Goal: Register for event/course

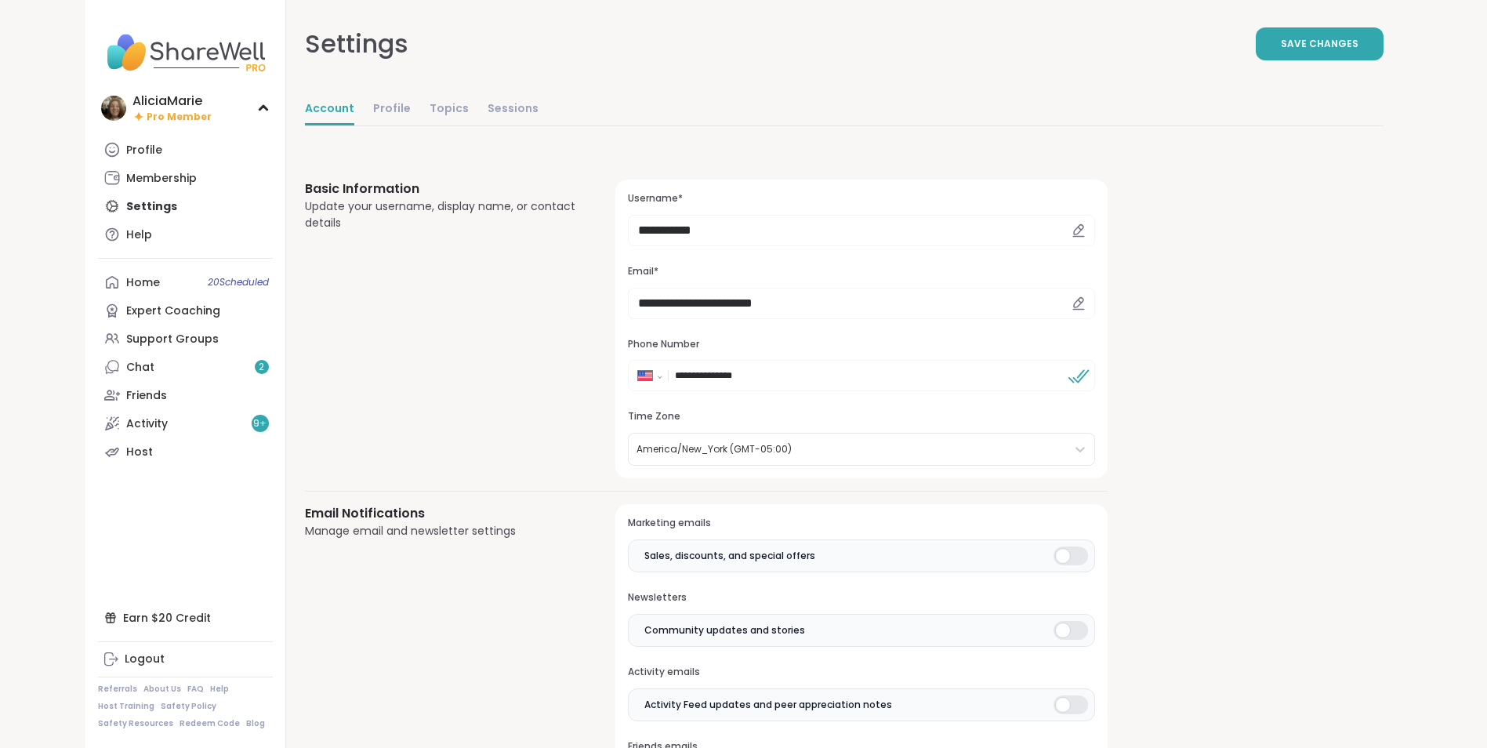
select select "**"
click at [167, 142] on link "Profile" at bounding box center [185, 150] width 175 height 28
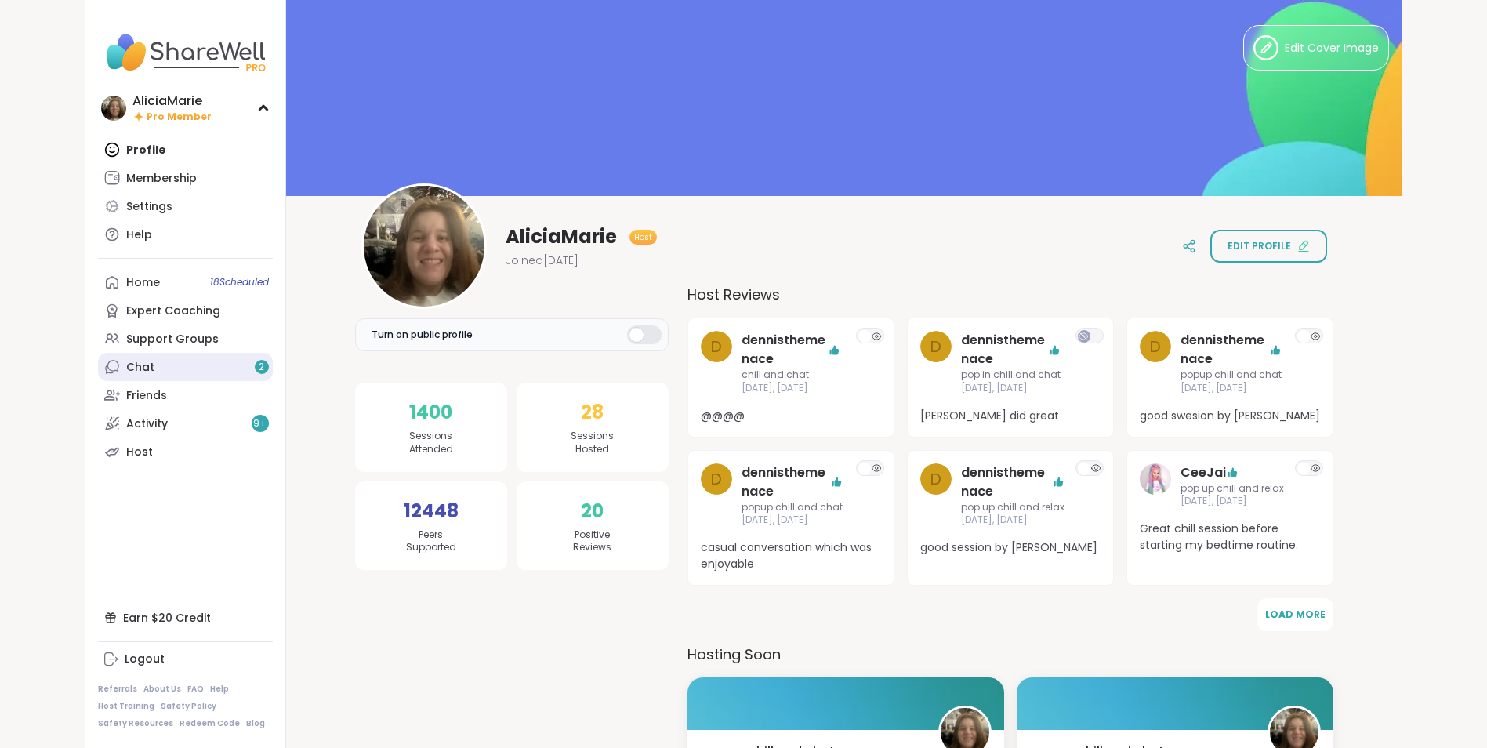
click at [247, 369] on link "Chat 2" at bounding box center [185, 367] width 175 height 28
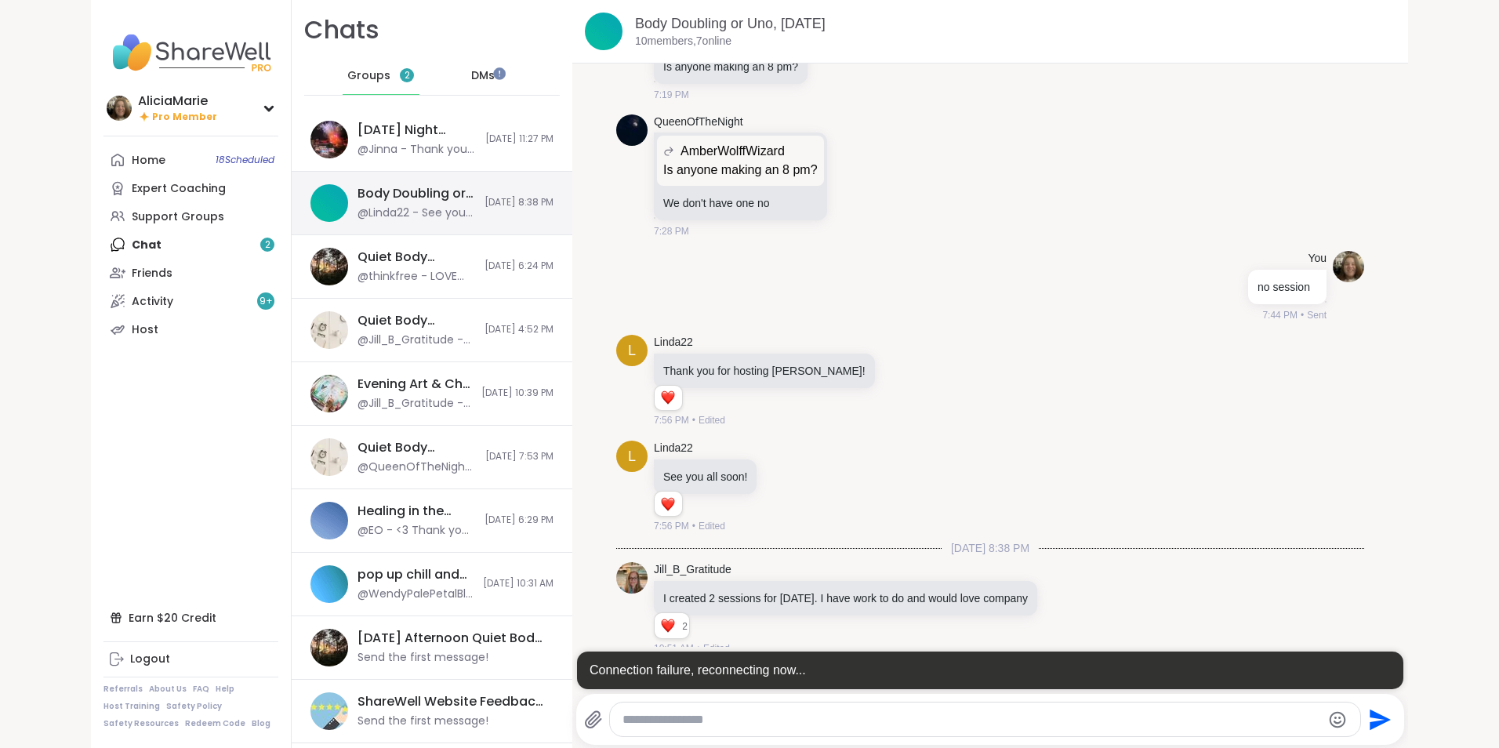
scroll to position [2, 0]
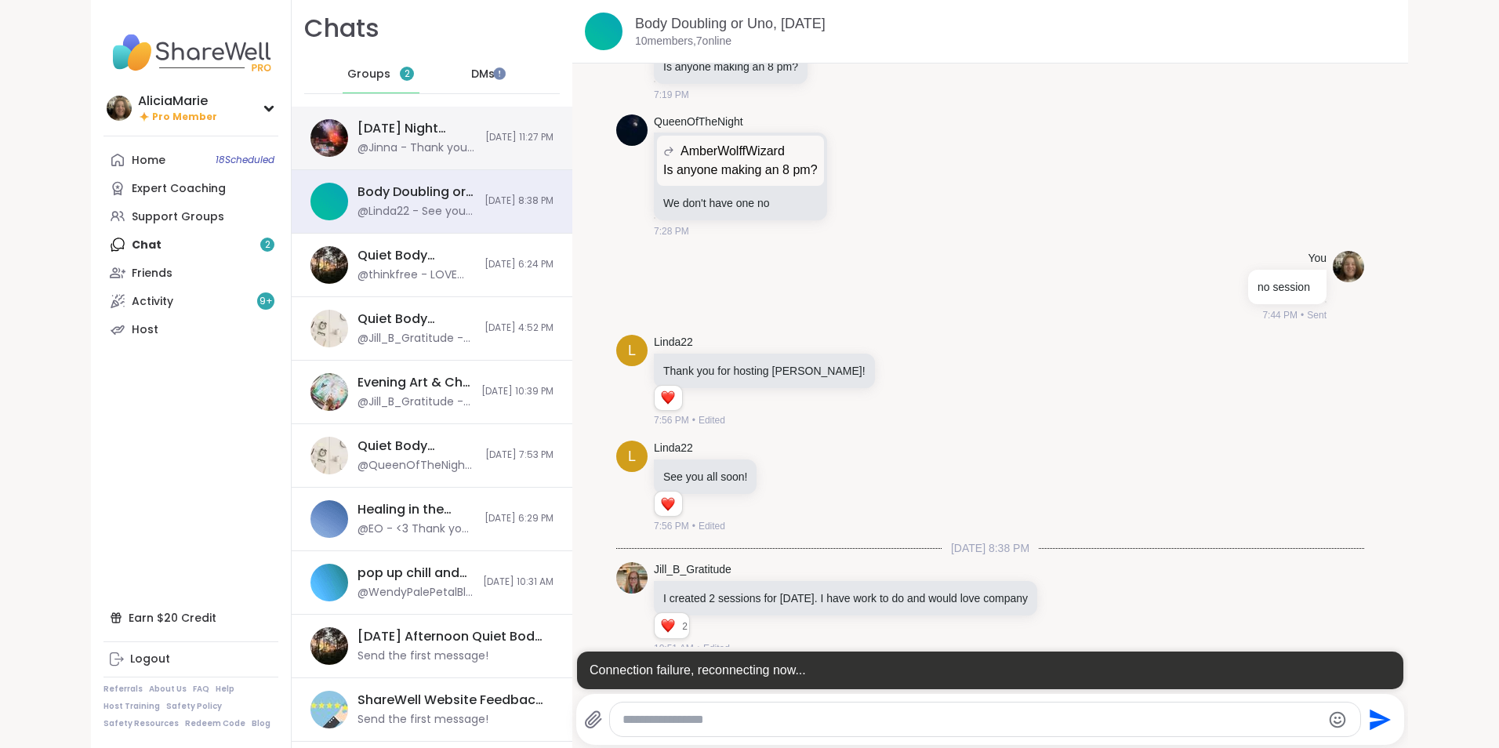
click at [376, 140] on div "[DATE] Night Shift!, [DATE] @Jinna - Thank you [PERSON_NAME]." at bounding box center [417, 138] width 118 height 36
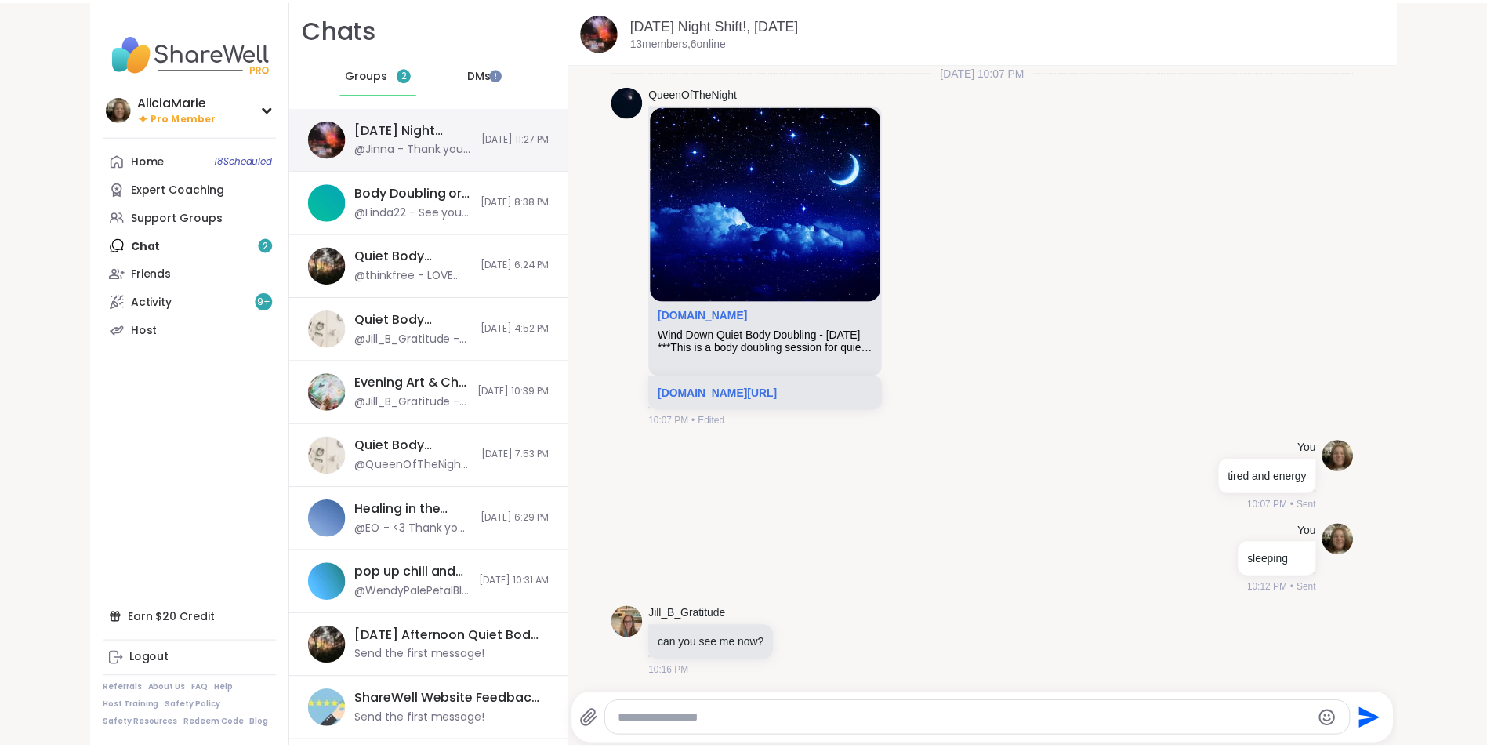
scroll to position [586, 0]
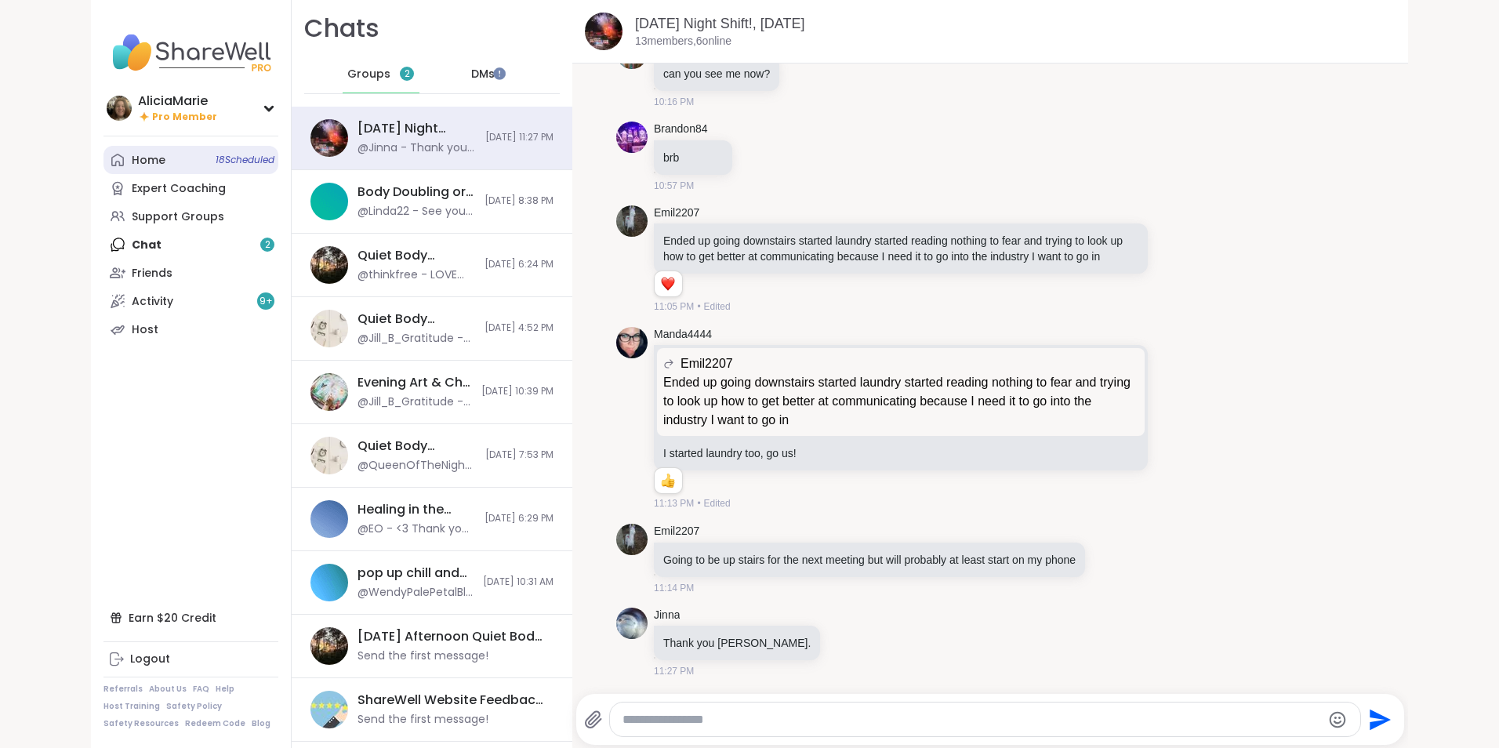
click at [122, 158] on link "Home 18 Scheduled" at bounding box center [190, 160] width 175 height 28
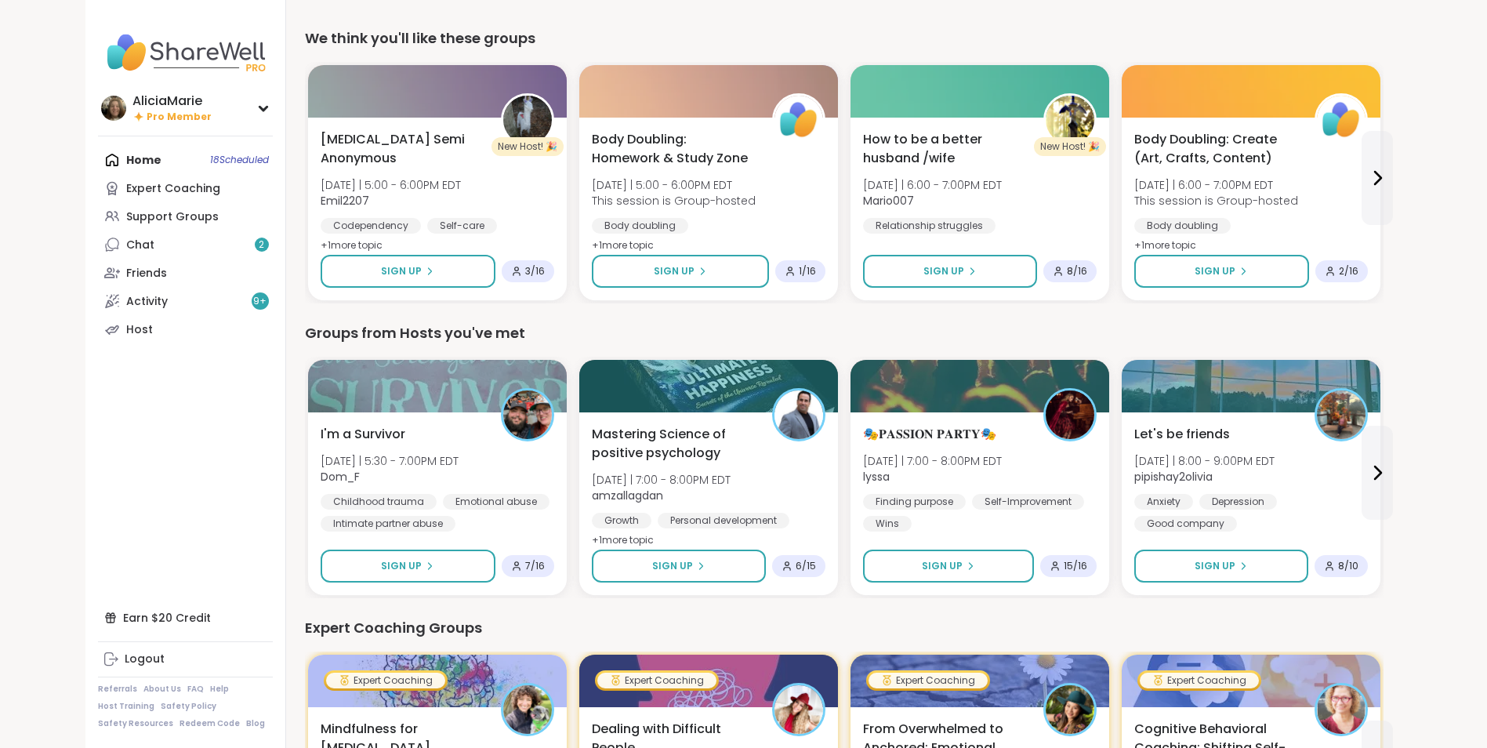
scroll to position [418, 0]
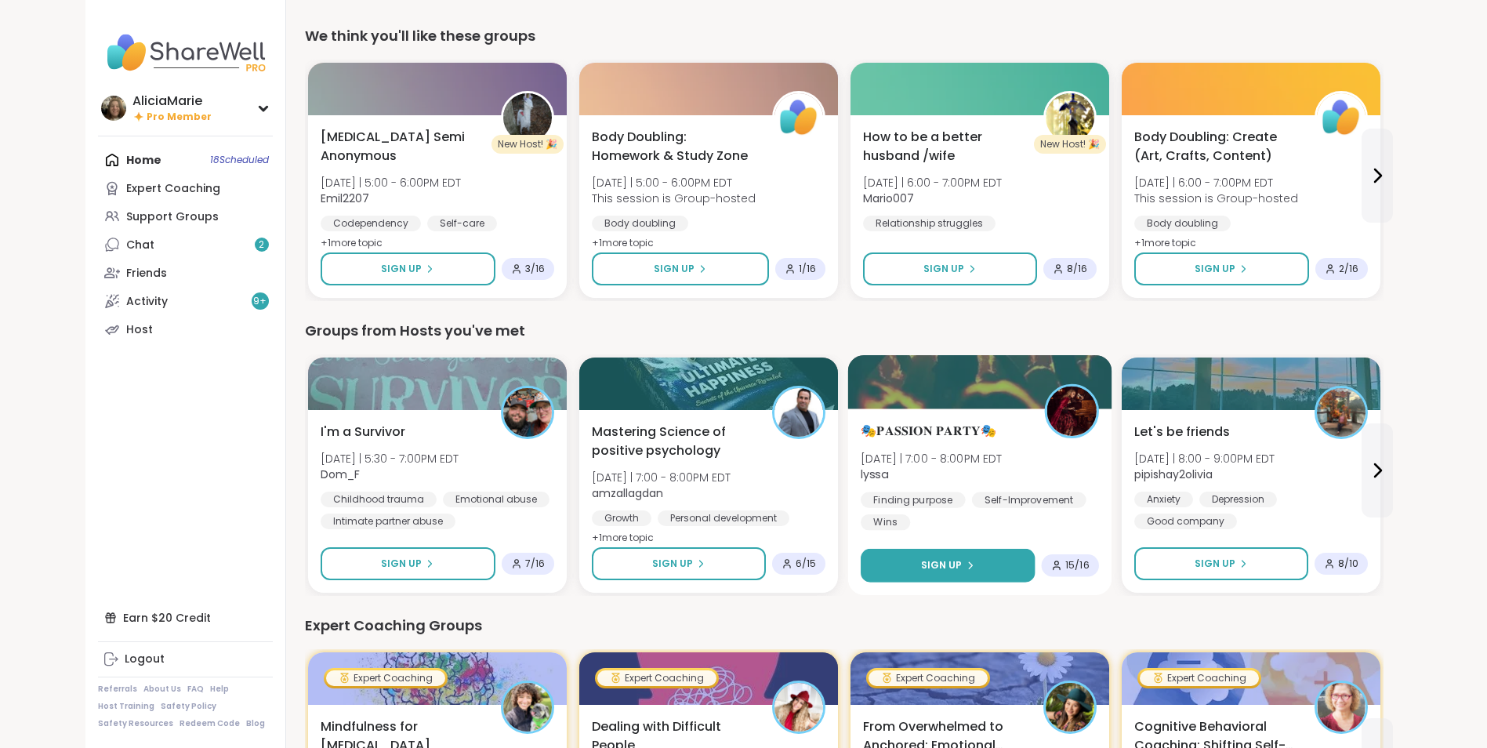
click at [968, 578] on button "Sign Up" at bounding box center [948, 566] width 174 height 34
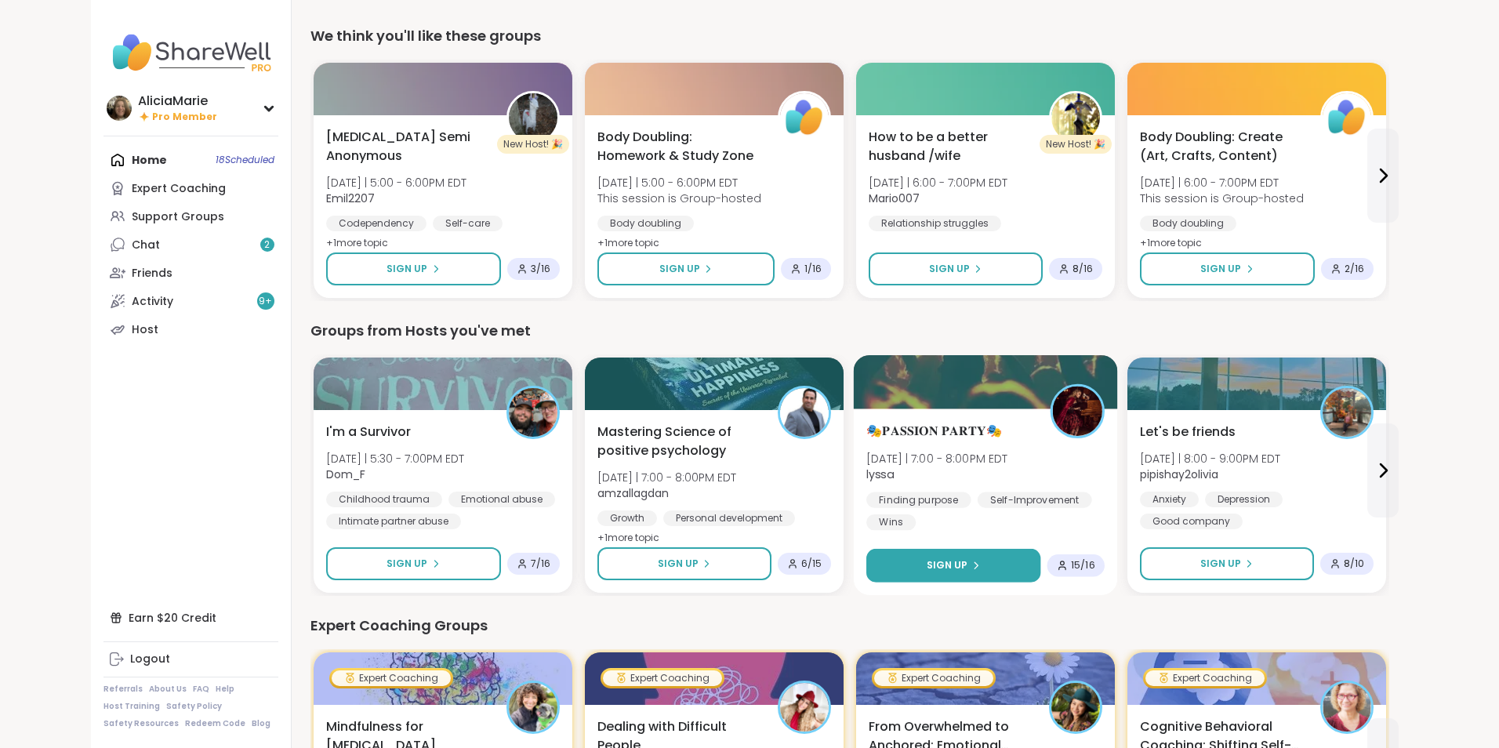
click at [866, 549] on button "Sign Up" at bounding box center [953, 566] width 174 height 34
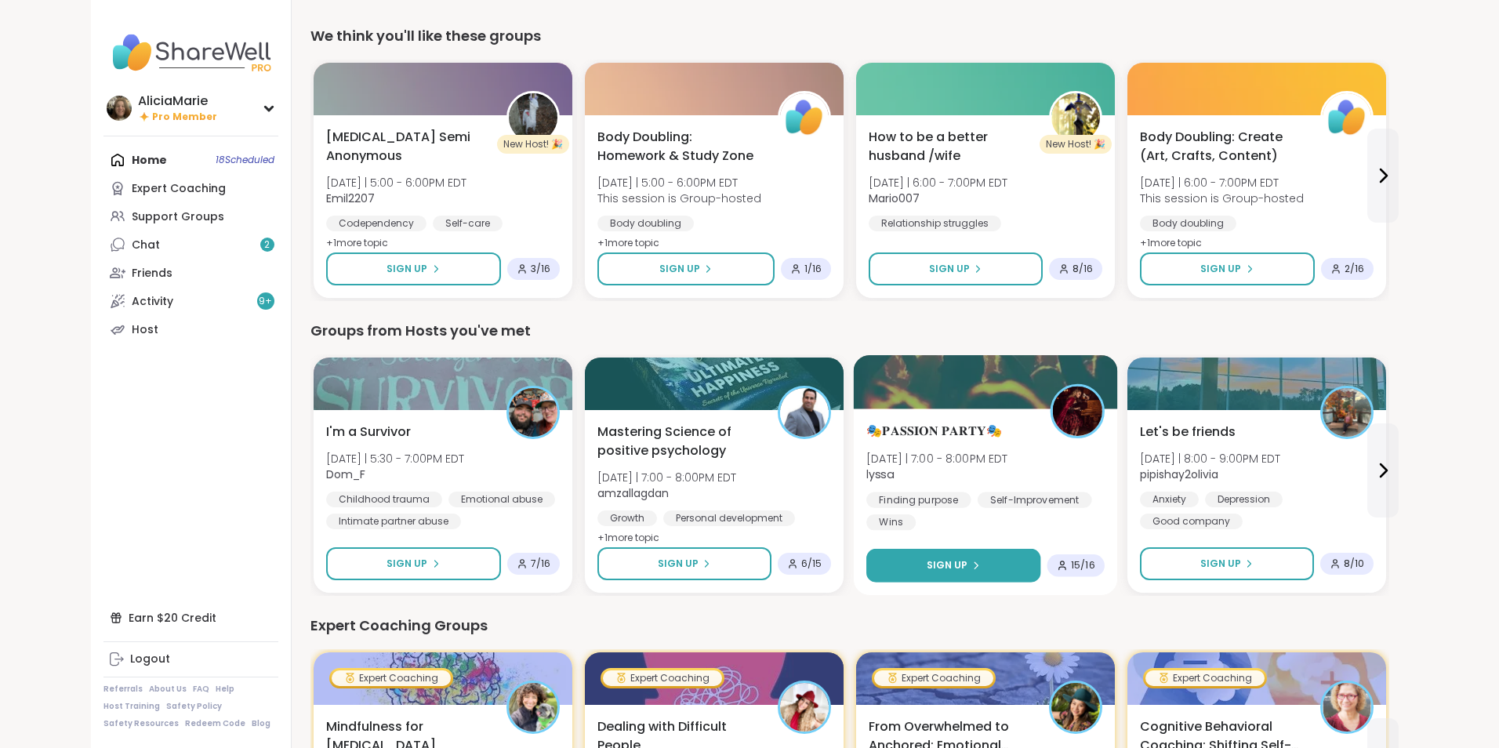
click at [866, 549] on button "Sign Up" at bounding box center [953, 566] width 174 height 34
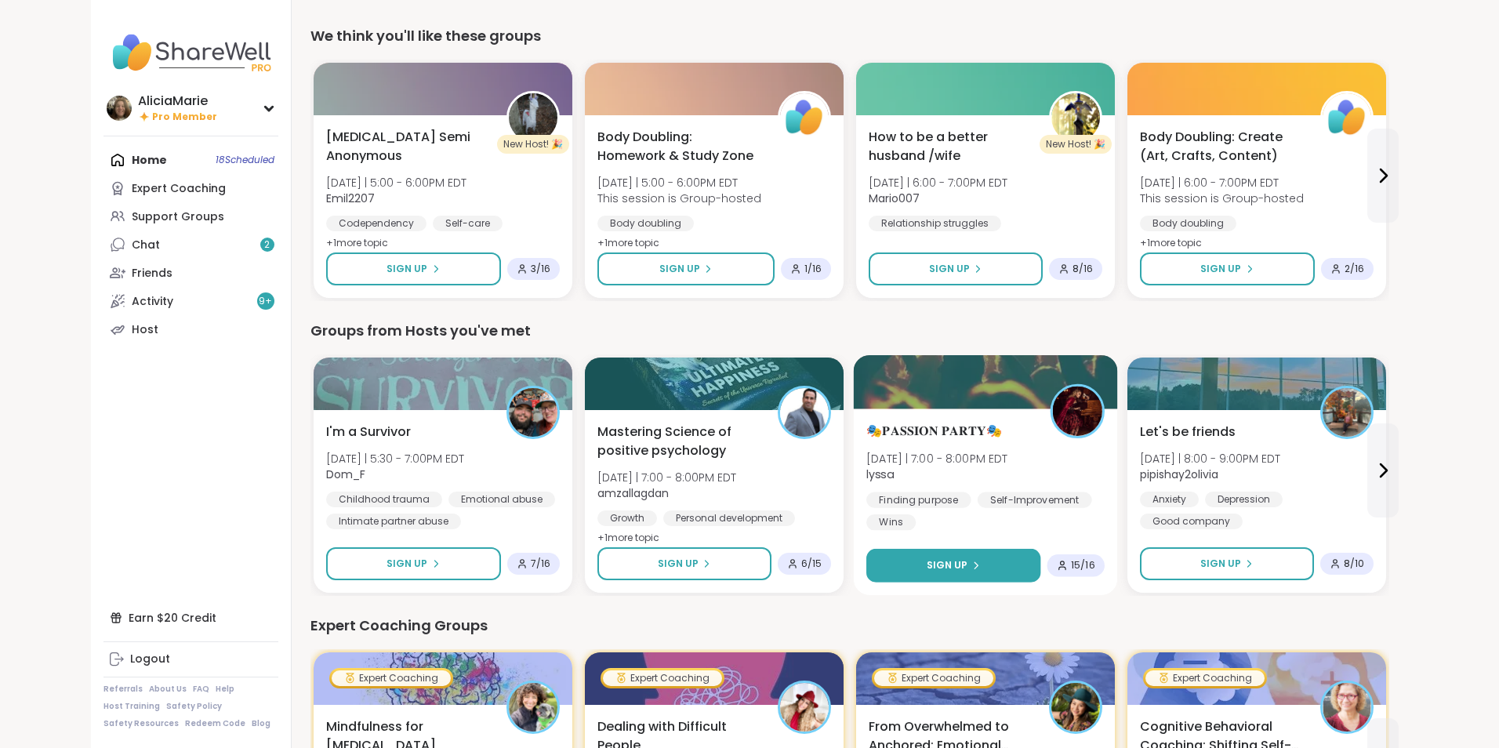
click at [866, 549] on button "Sign Up" at bounding box center [953, 566] width 174 height 34
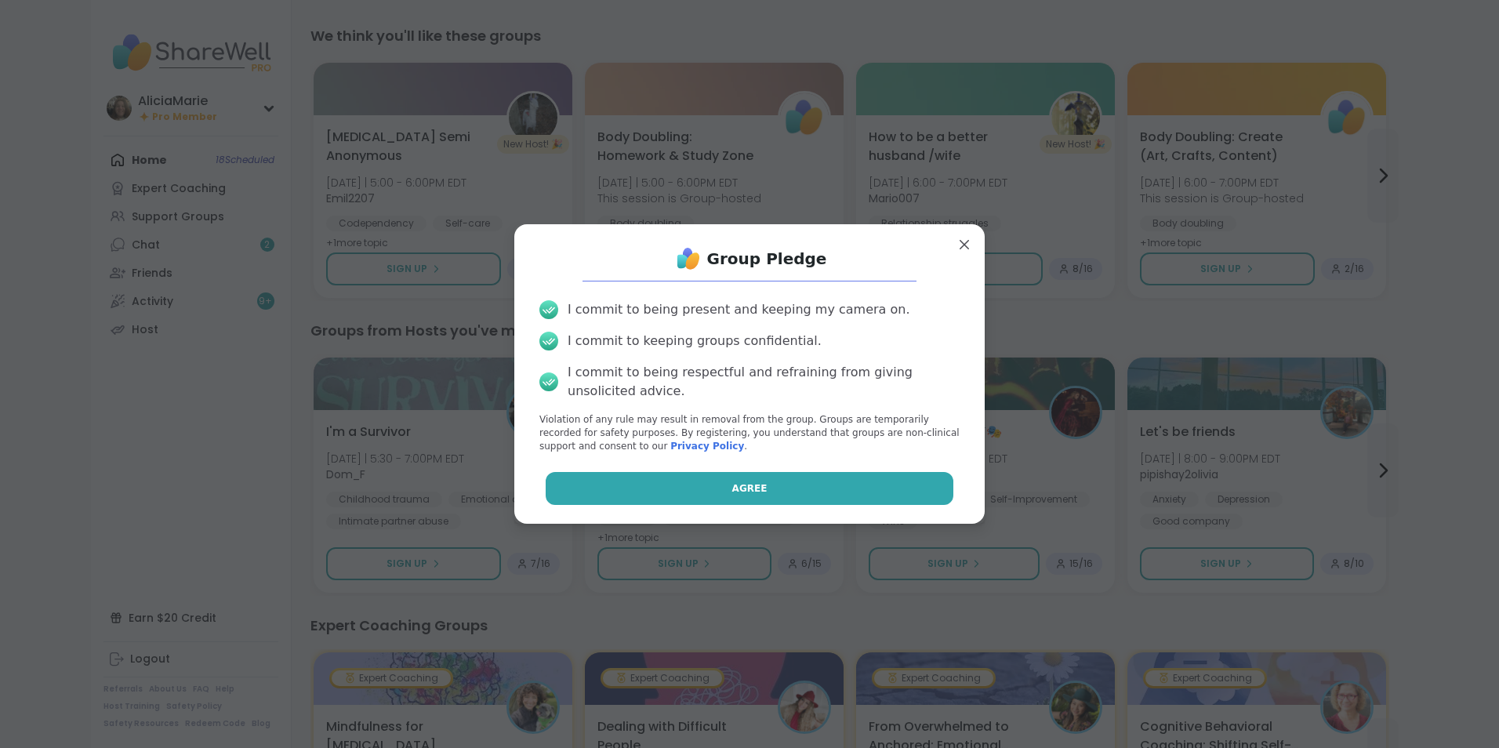
click at [935, 496] on button "Agree" at bounding box center [750, 488] width 409 height 33
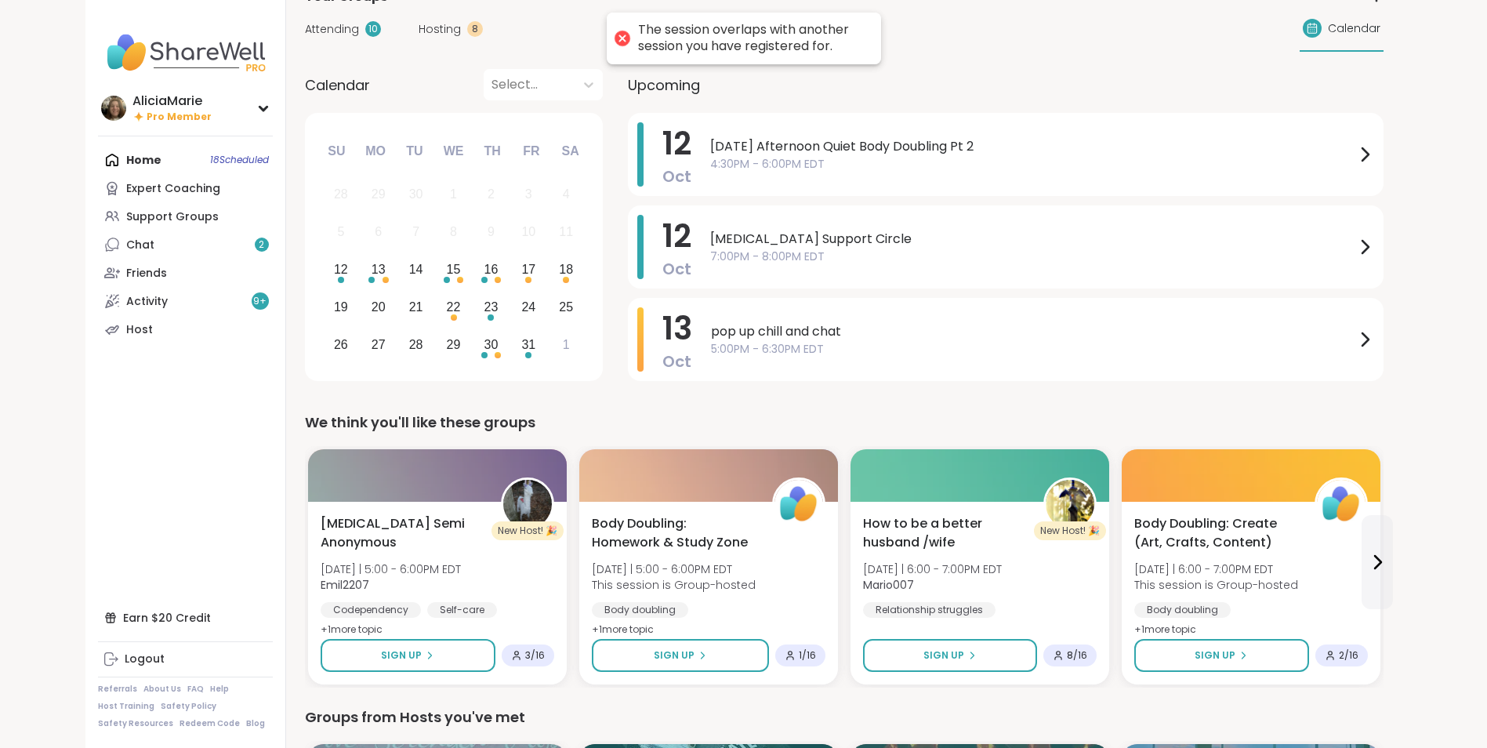
scroll to position [0, 0]
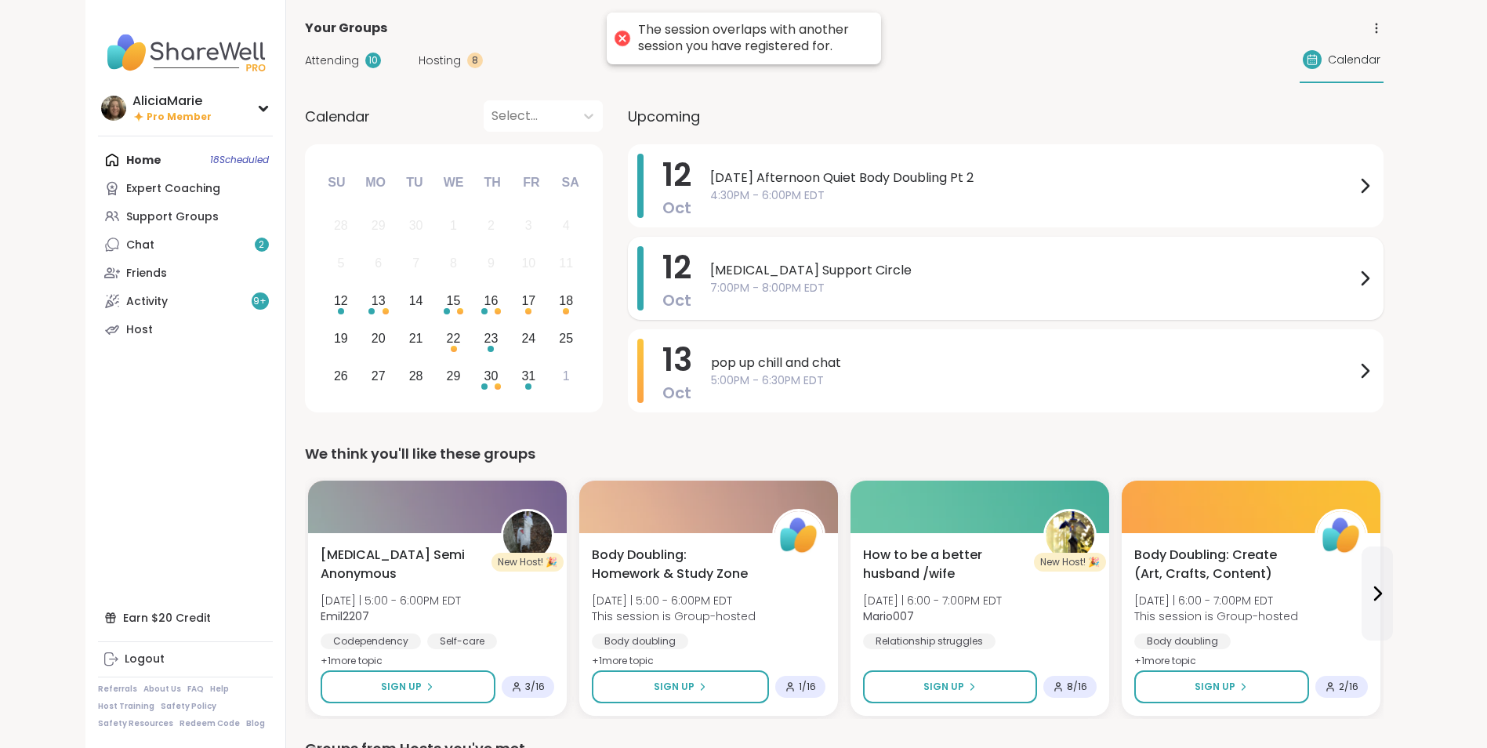
click at [1088, 298] on div "[MEDICAL_DATA] Support Circle 7:00PM - 8:00PM EDT" at bounding box center [1042, 278] width 664 height 64
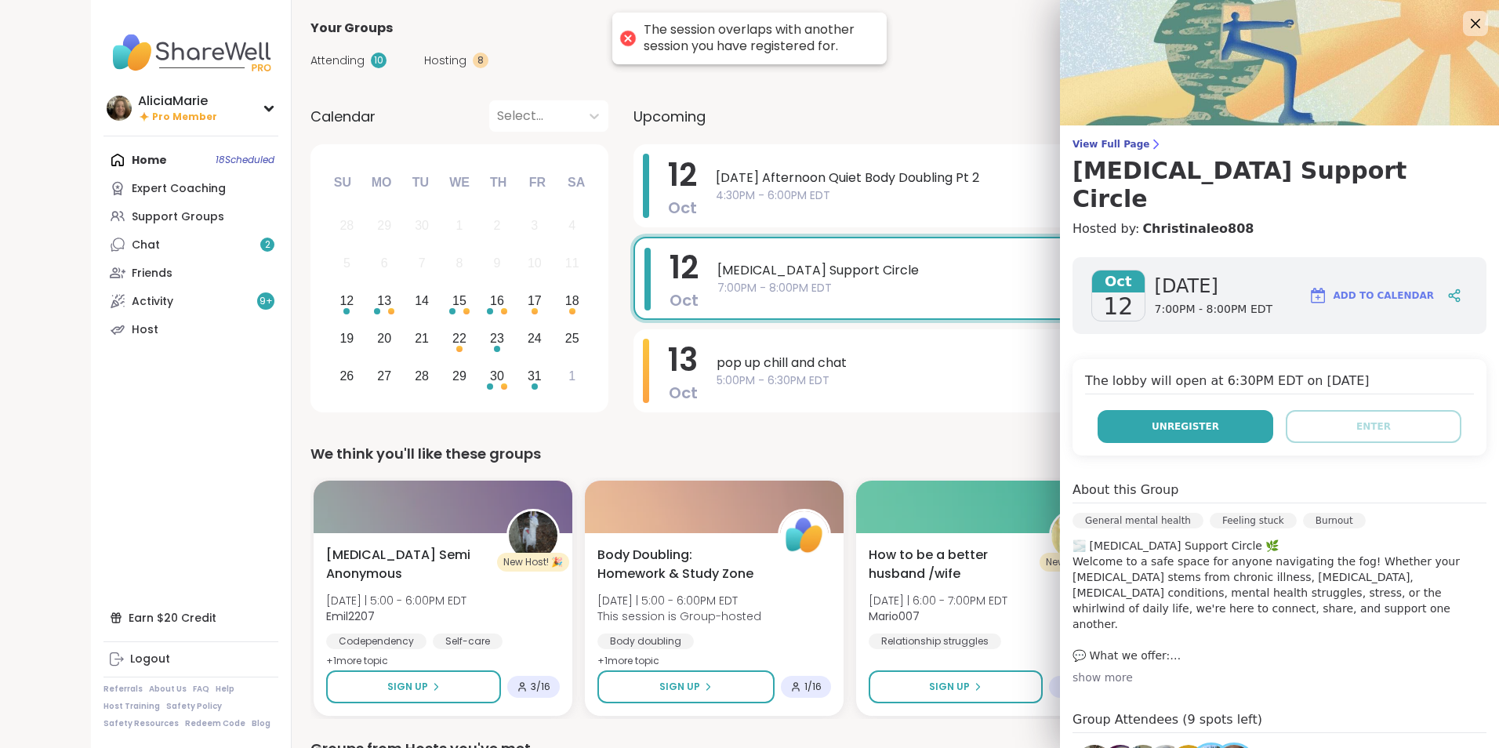
click at [1179, 419] on span "Unregister" at bounding box center [1185, 426] width 67 height 14
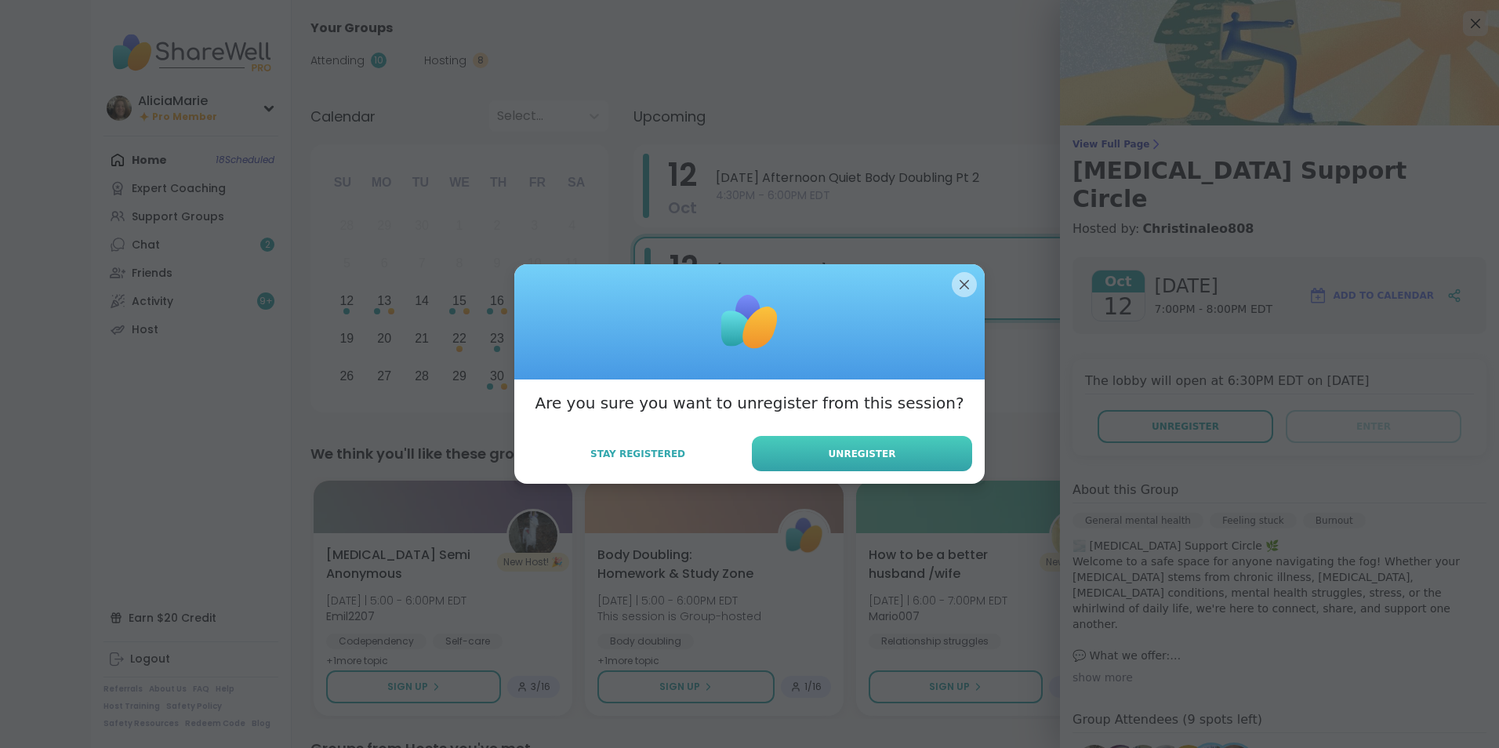
click at [939, 470] on button "Unregister" at bounding box center [862, 453] width 220 height 35
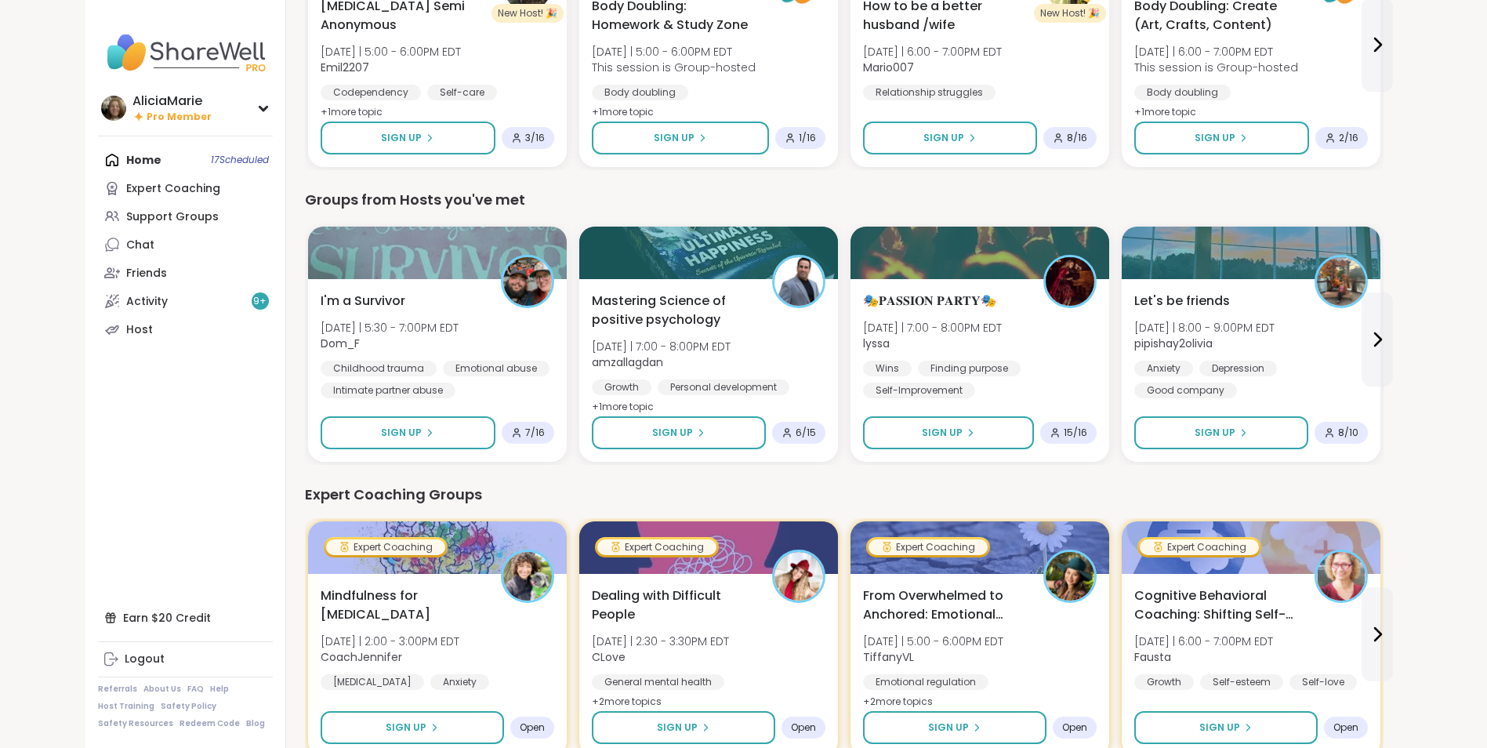
scroll to position [551, 0]
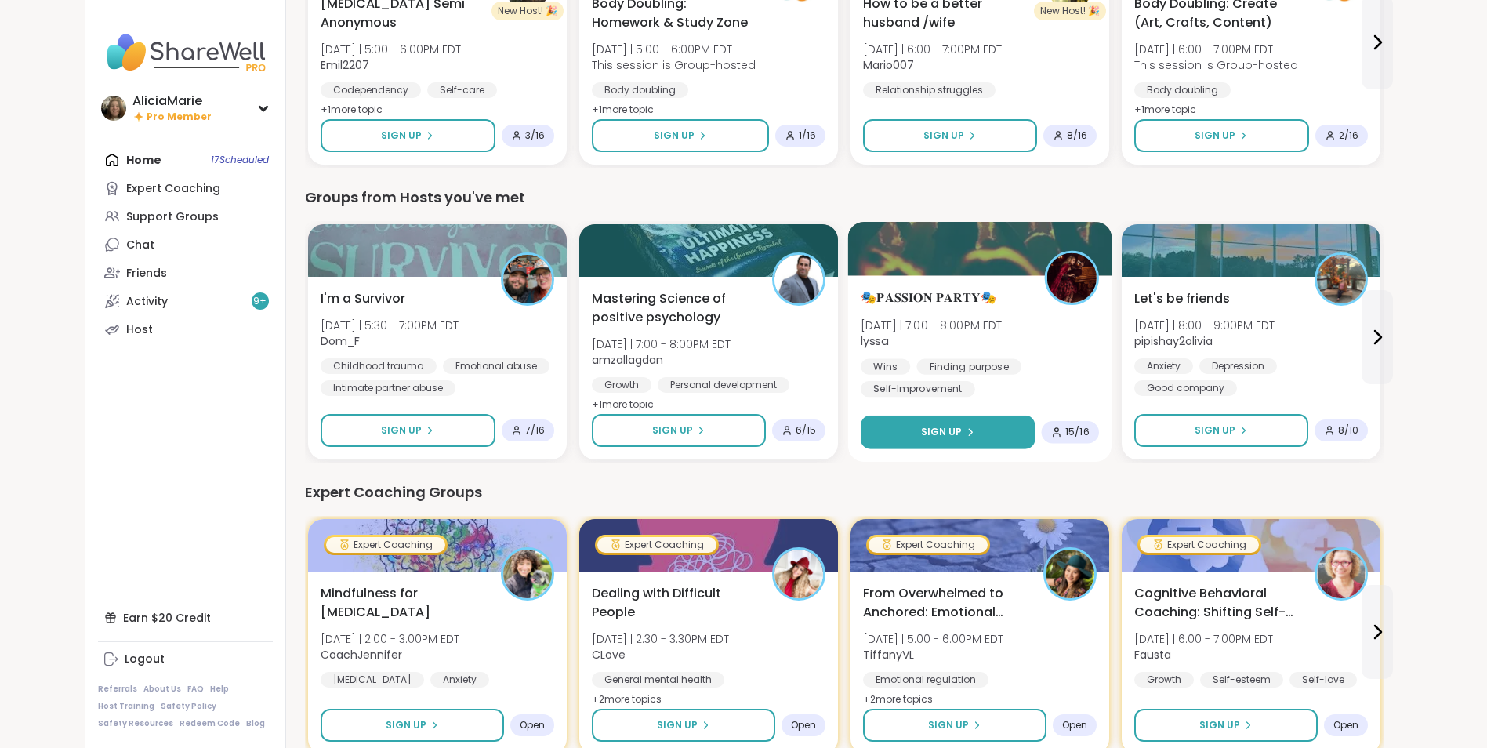
click at [989, 427] on button "Sign Up" at bounding box center [948, 433] width 174 height 34
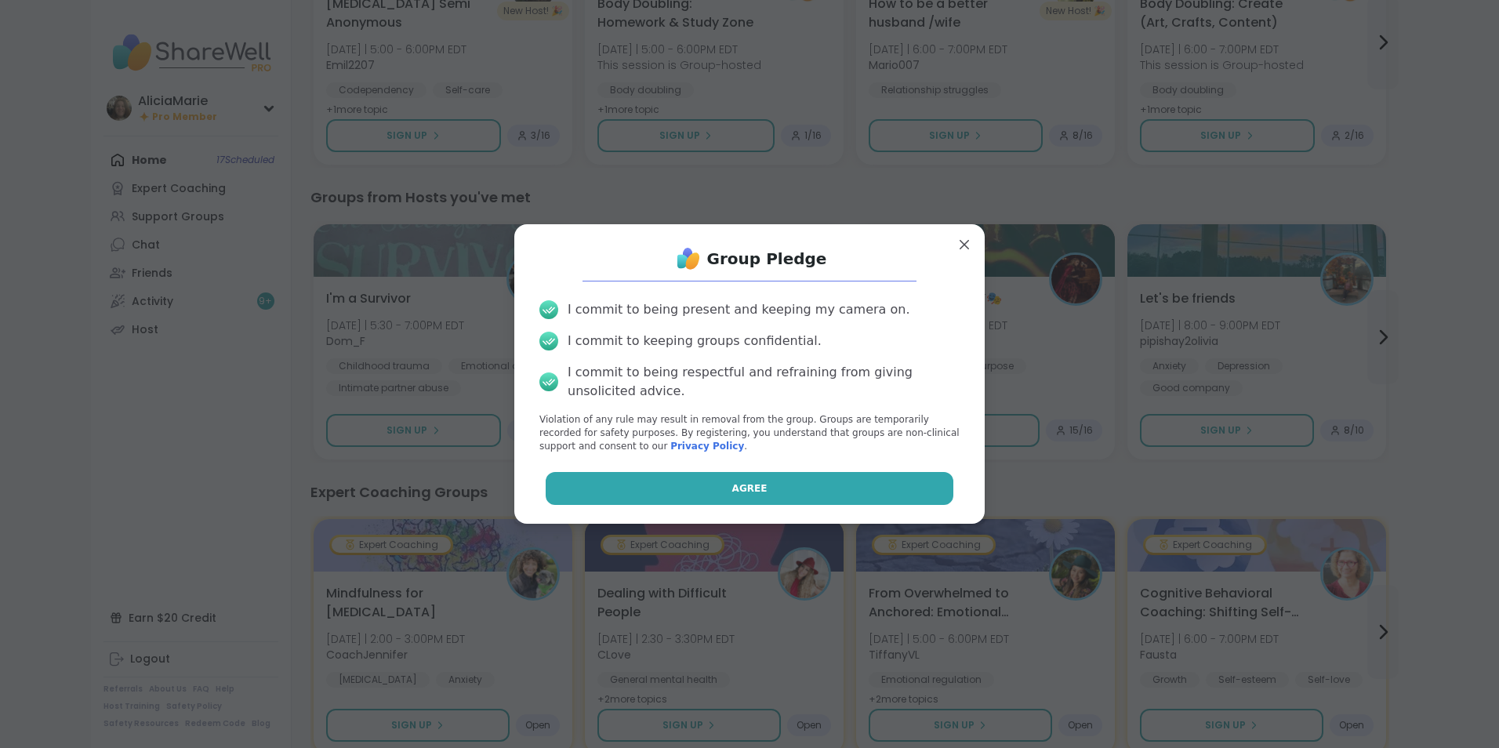
click at [919, 487] on button "Agree" at bounding box center [750, 488] width 409 height 33
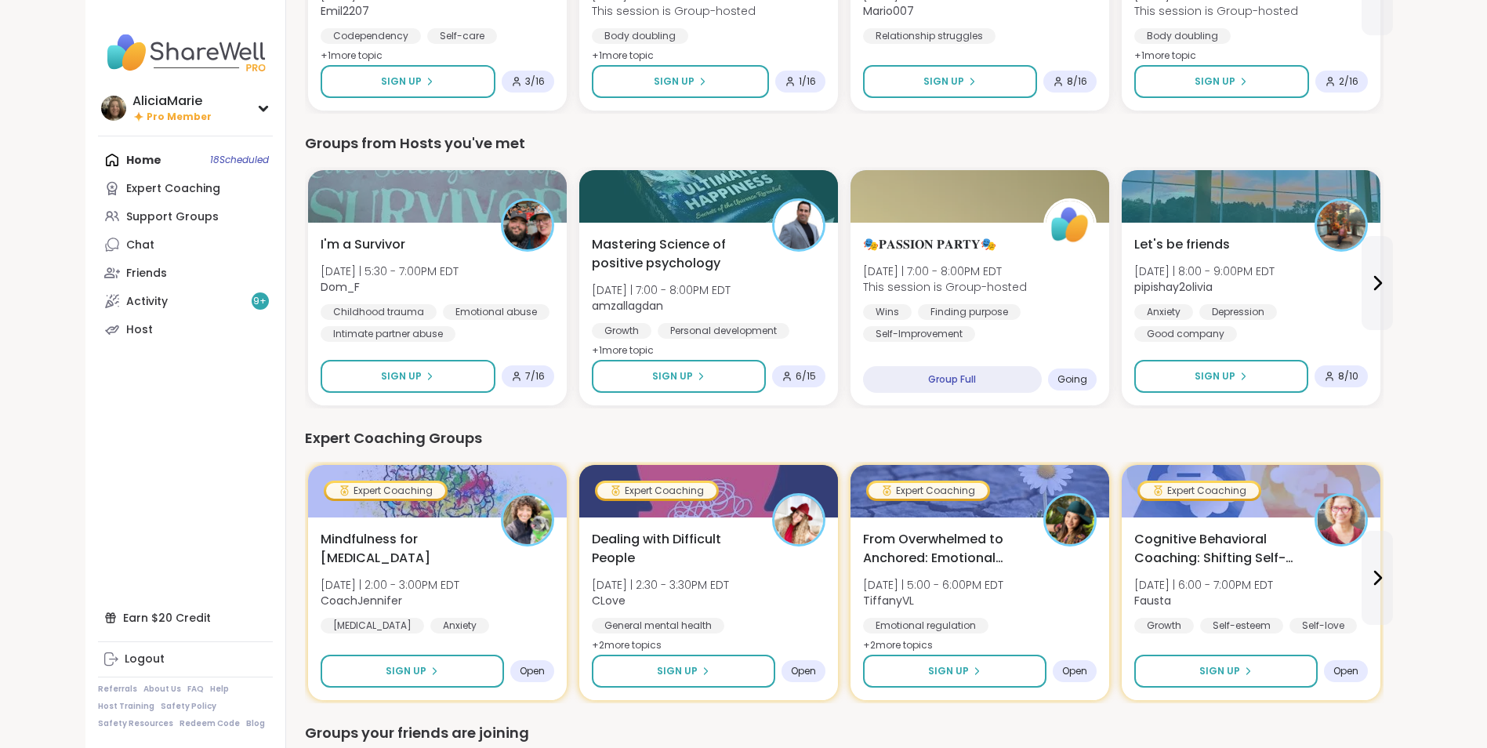
scroll to position [606, 0]
click at [133, 195] on div "Expert Coaching" at bounding box center [173, 189] width 94 height 16
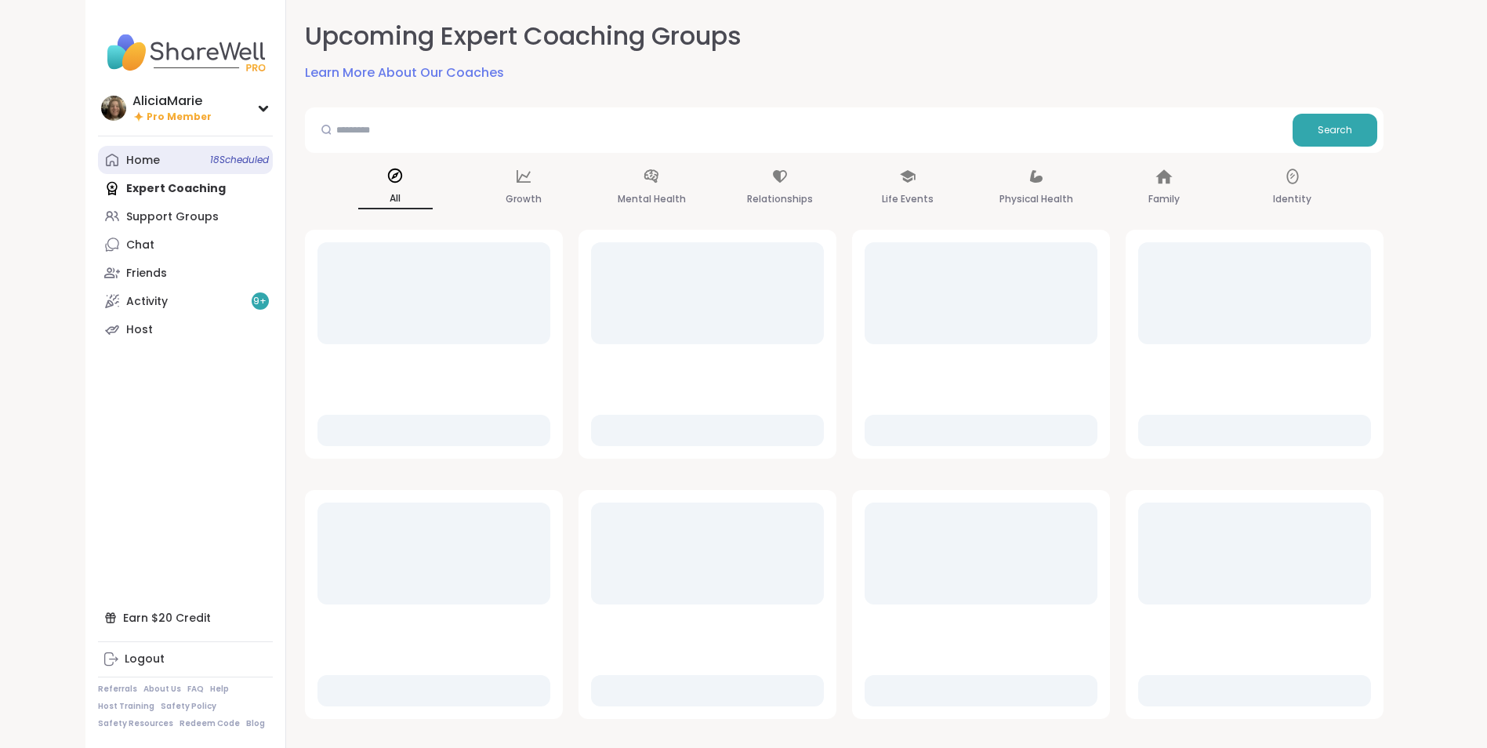
click at [128, 162] on div "Home 18 Scheduled" at bounding box center [143, 161] width 34 height 16
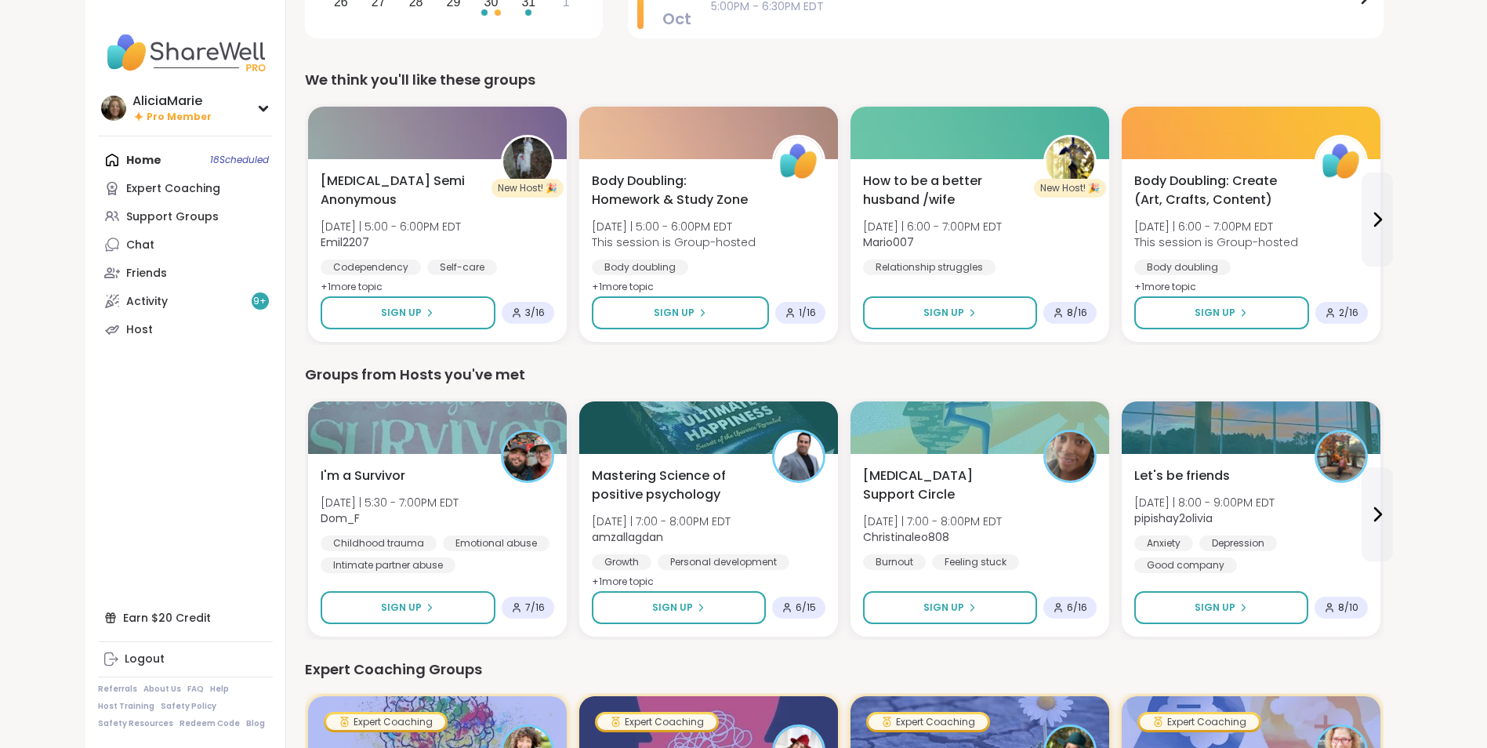
scroll to position [377, 0]
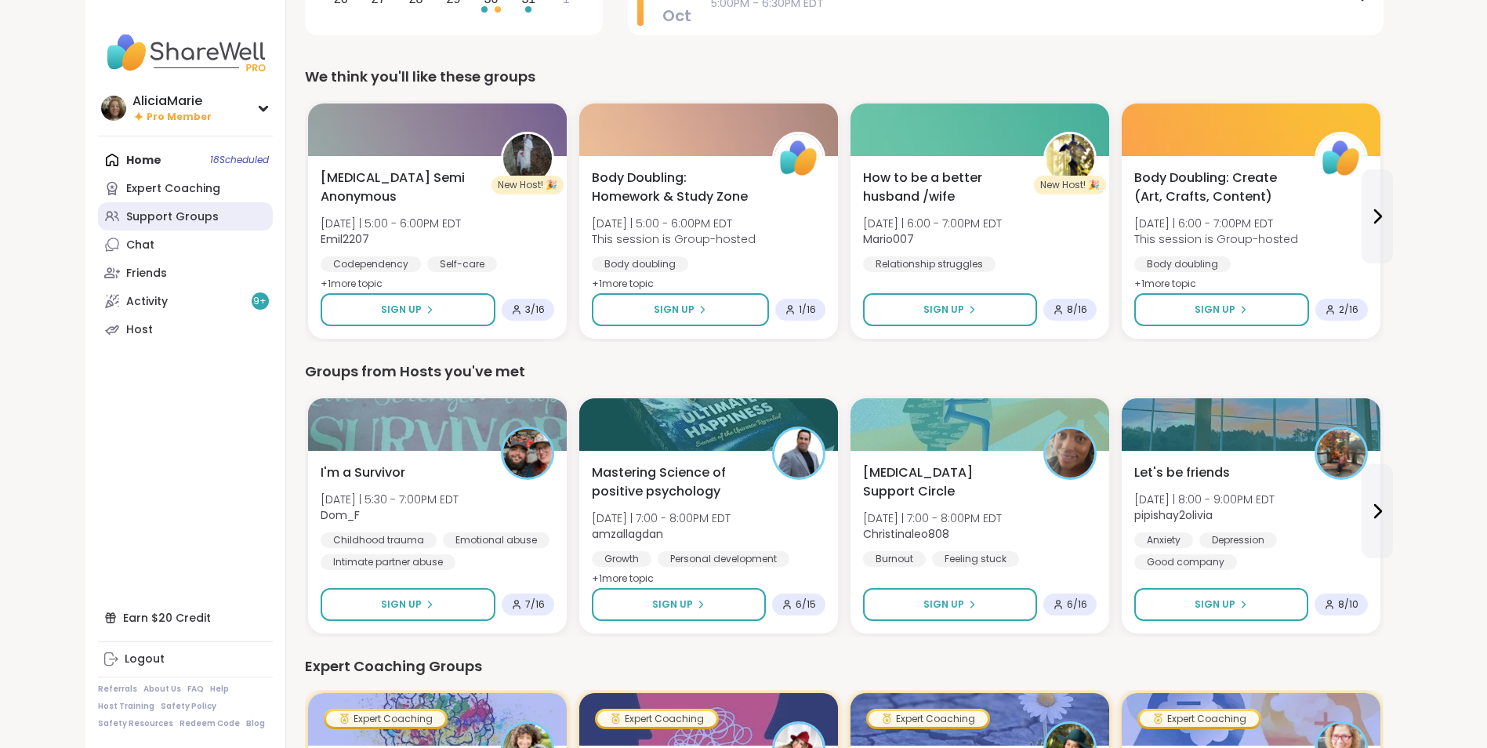
click at [133, 212] on div "Support Groups" at bounding box center [172, 217] width 93 height 16
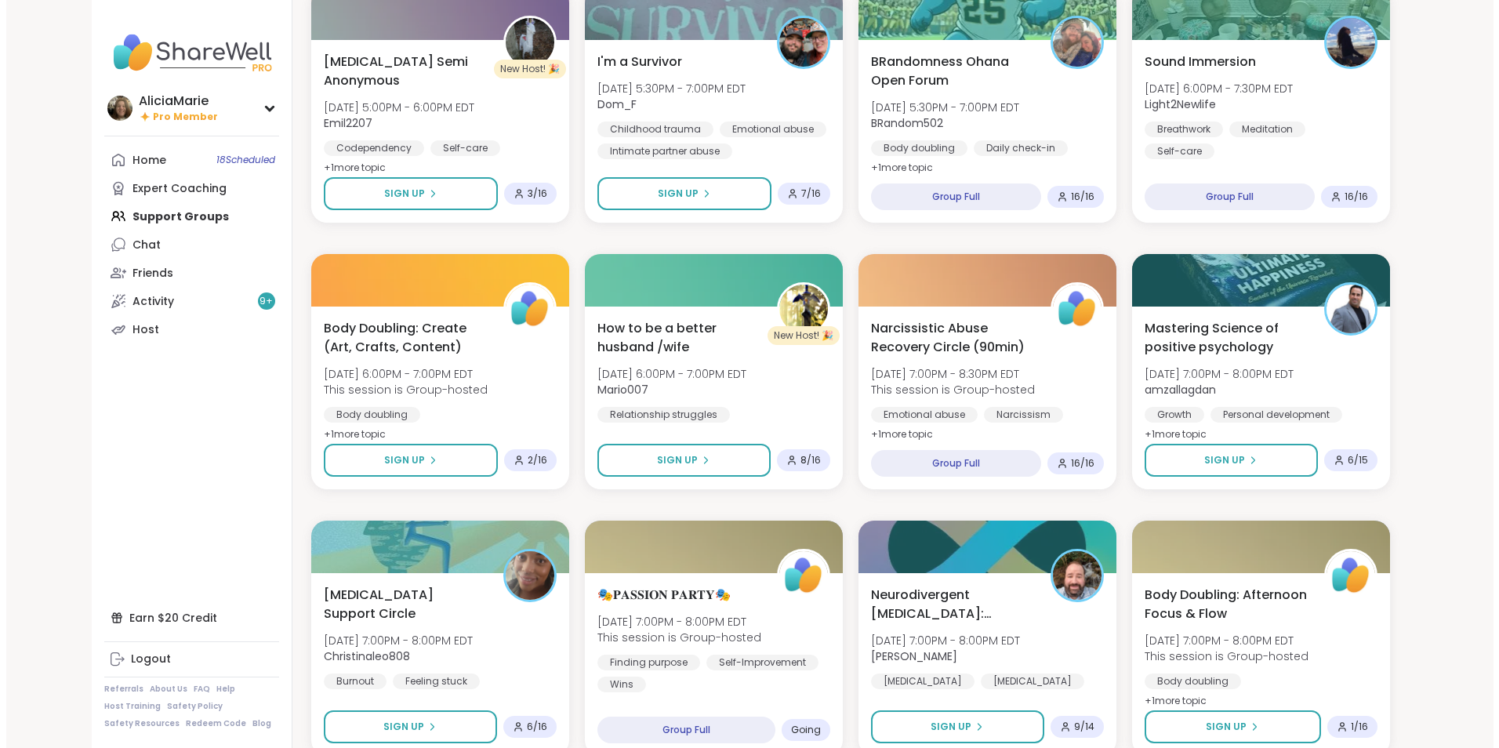
scroll to position [759, 0]
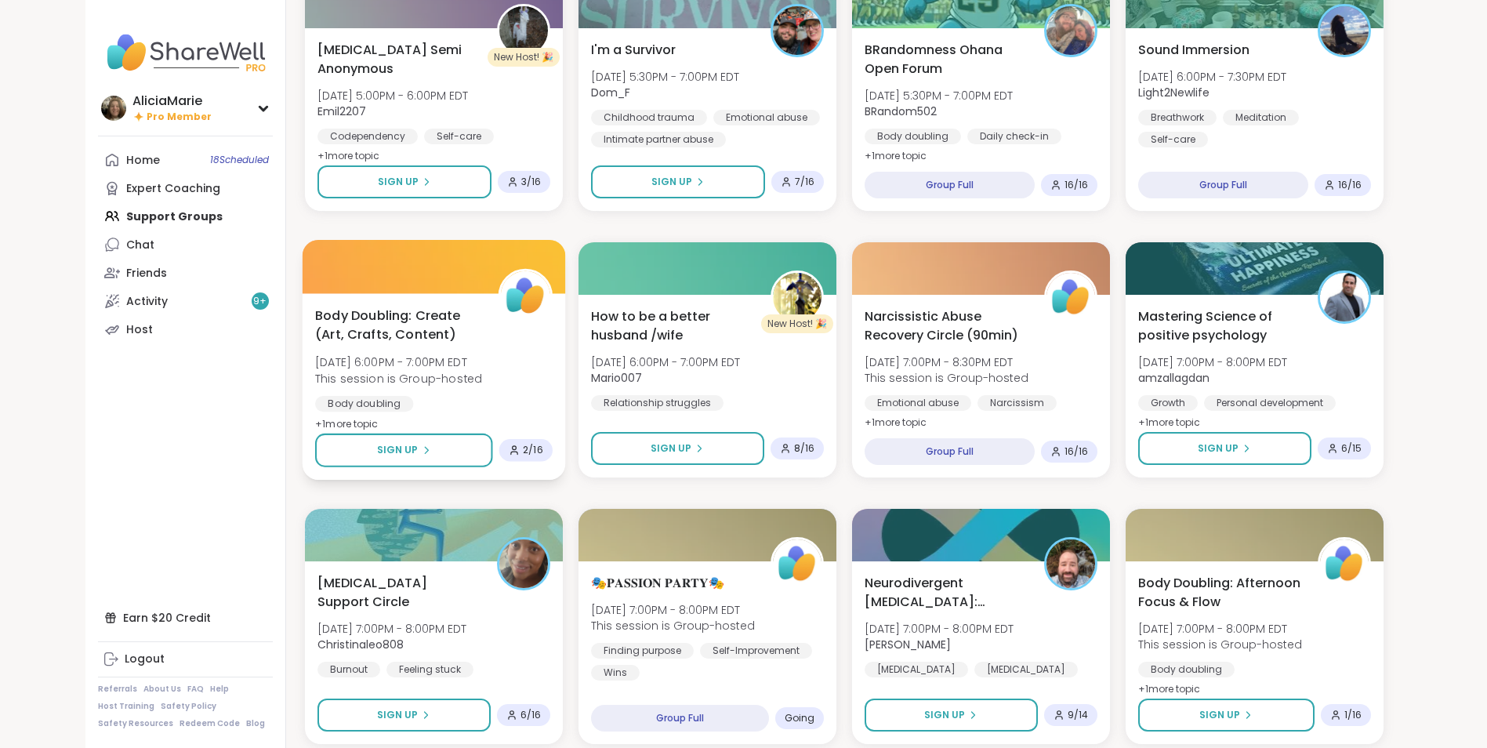
click at [379, 375] on span "This session is Group-hosted" at bounding box center [398, 378] width 167 height 16
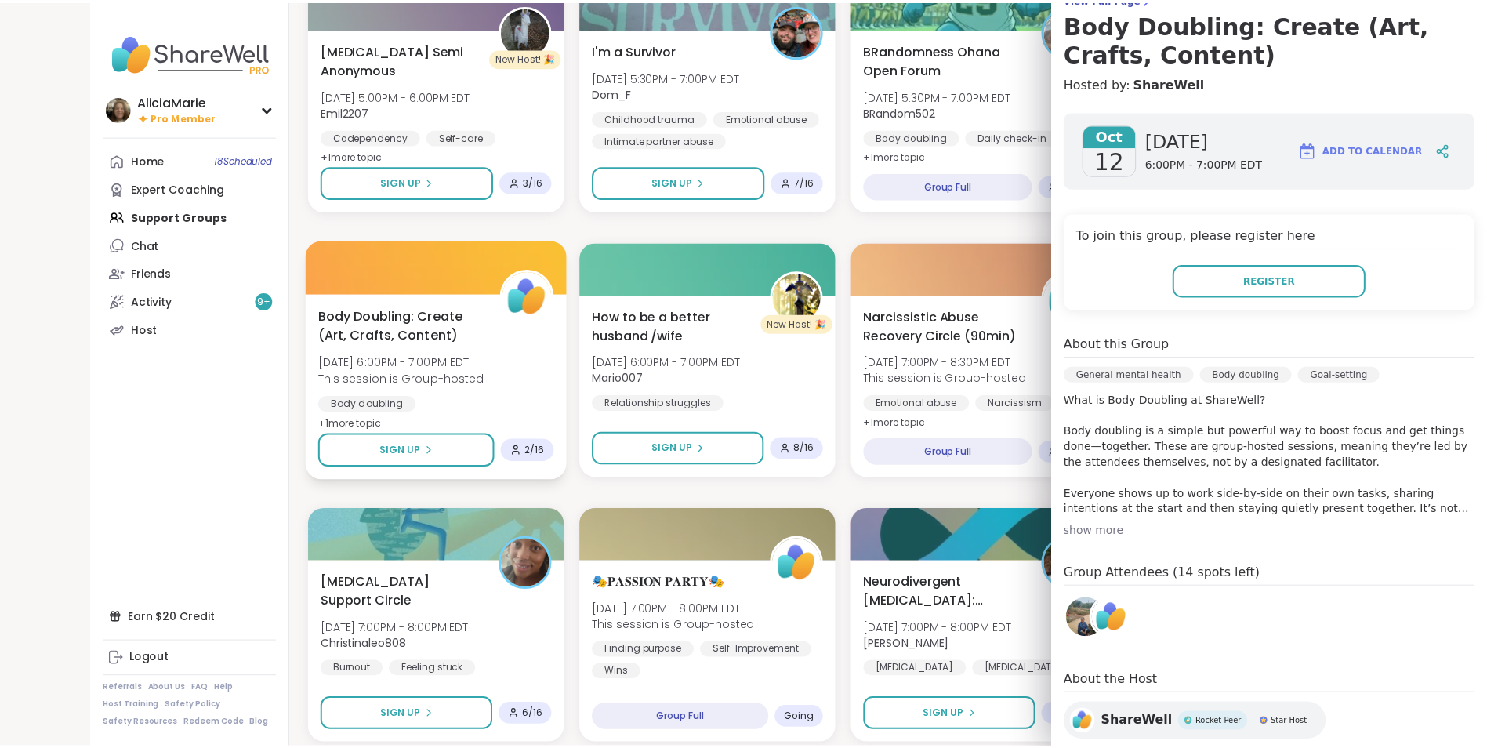
scroll to position [0, 0]
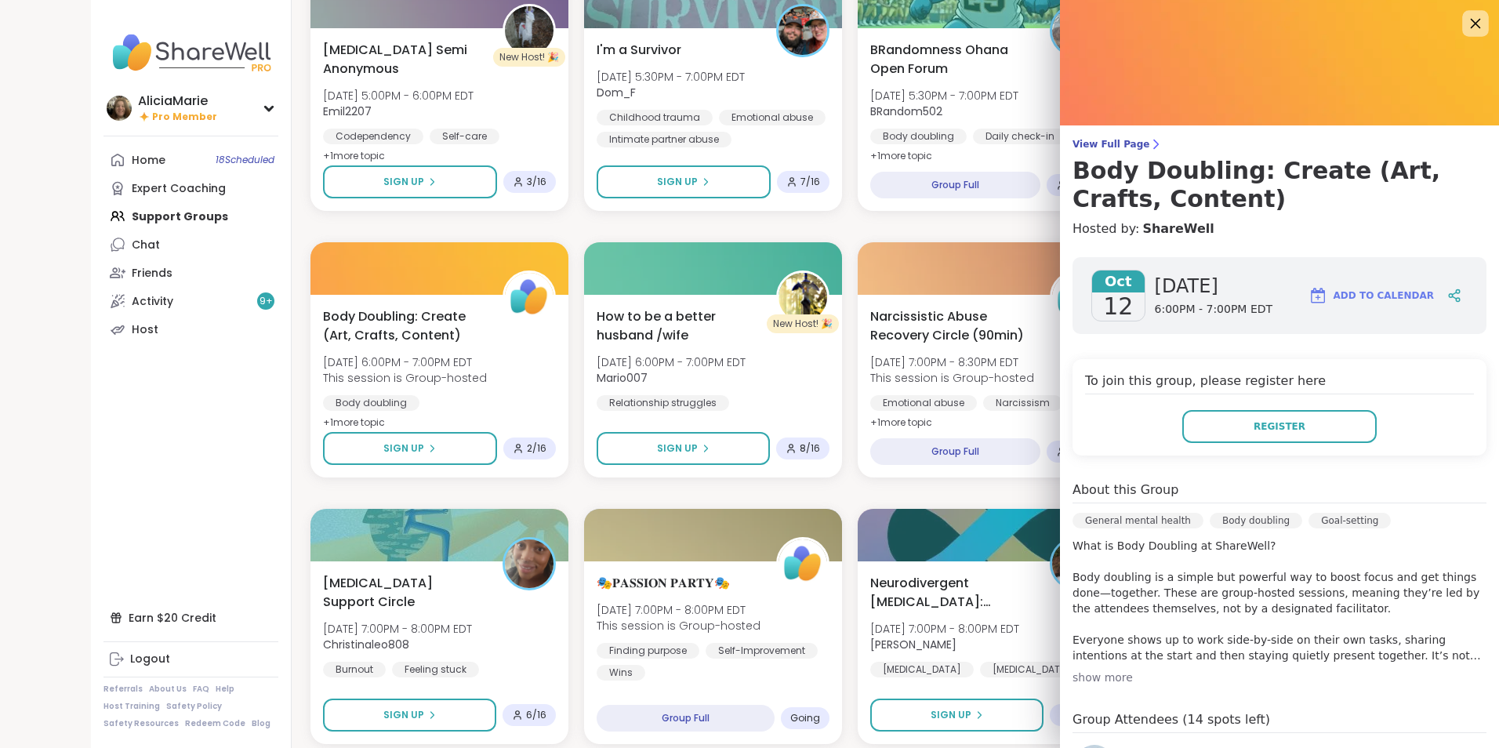
click at [1465, 27] on icon at bounding box center [1475, 23] width 20 height 20
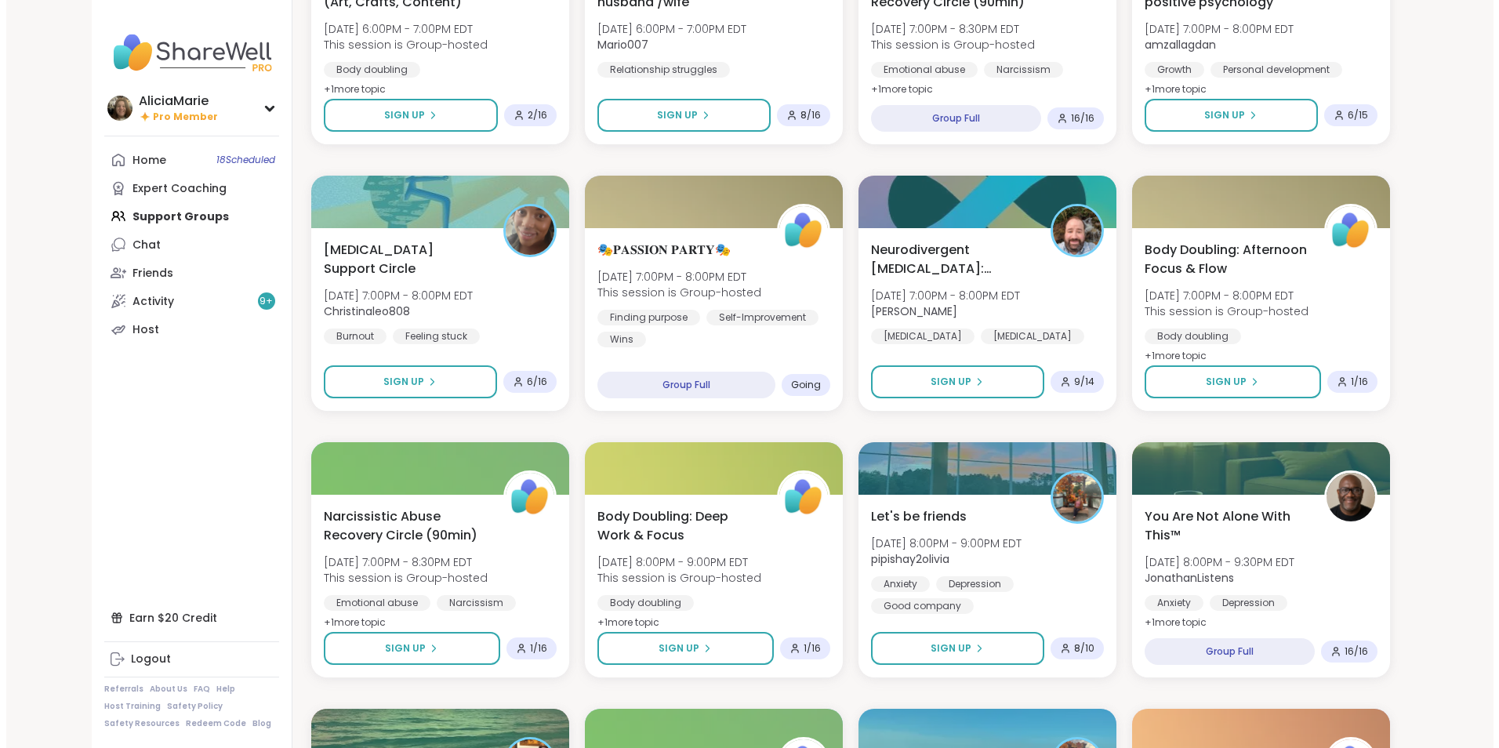
scroll to position [1108, 0]
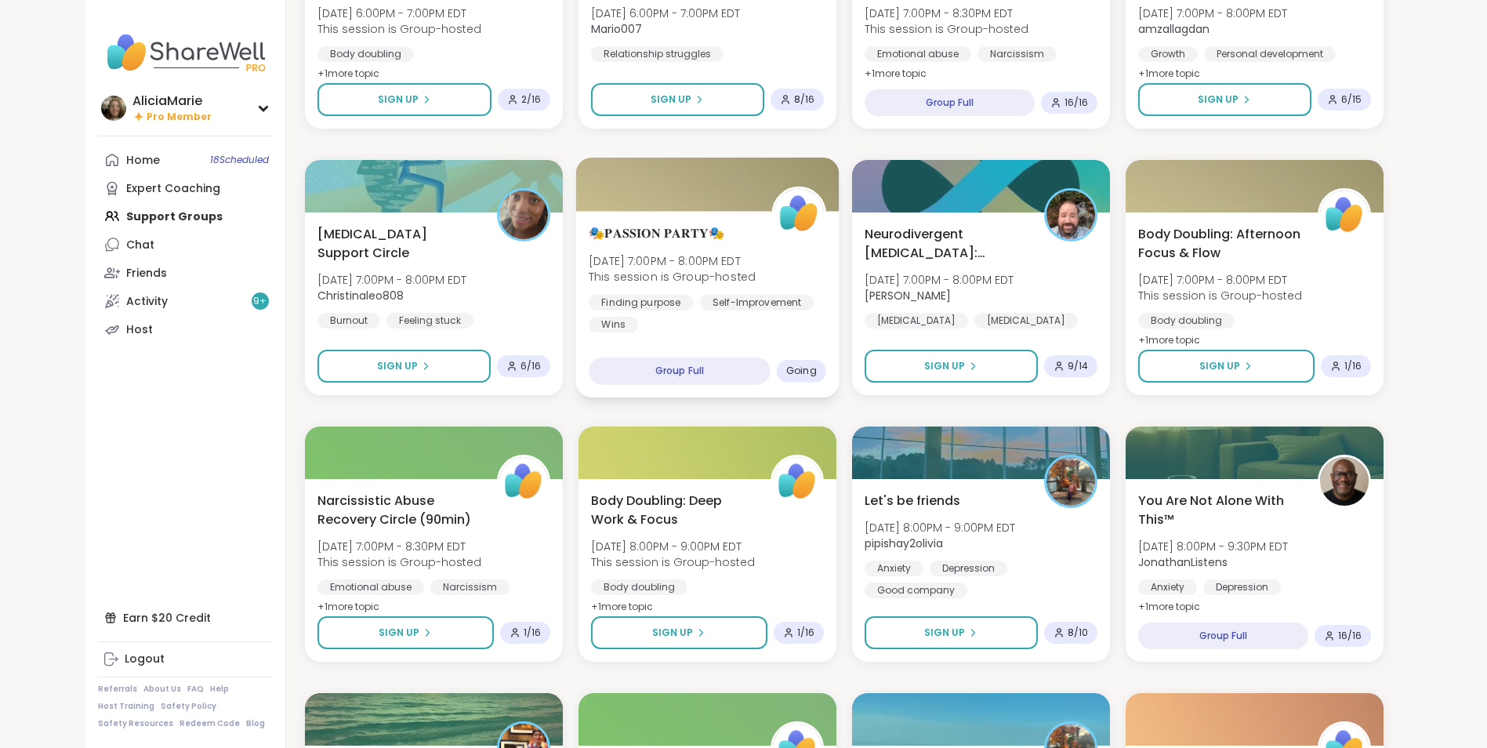
click at [798, 338] on div "🎭𝐏𝐀𝐒𝐒𝐈𝐎𝐍 𝐏𝐀𝐑𝐓𝐘🎭 [DATE] 7:00PM - 8:00PM EDT This session is Group-hosted Finding…" at bounding box center [707, 304] width 263 height 187
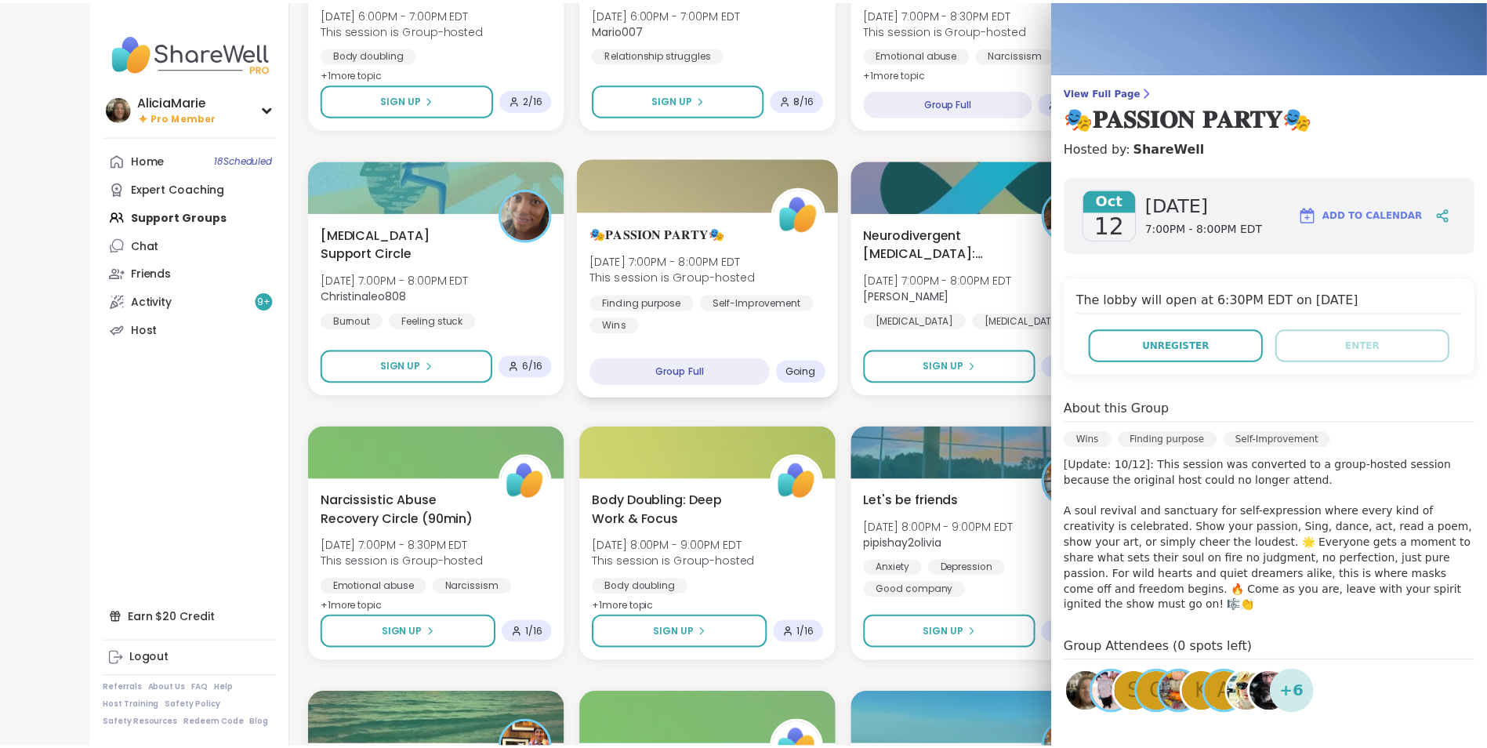
scroll to position [0, 0]
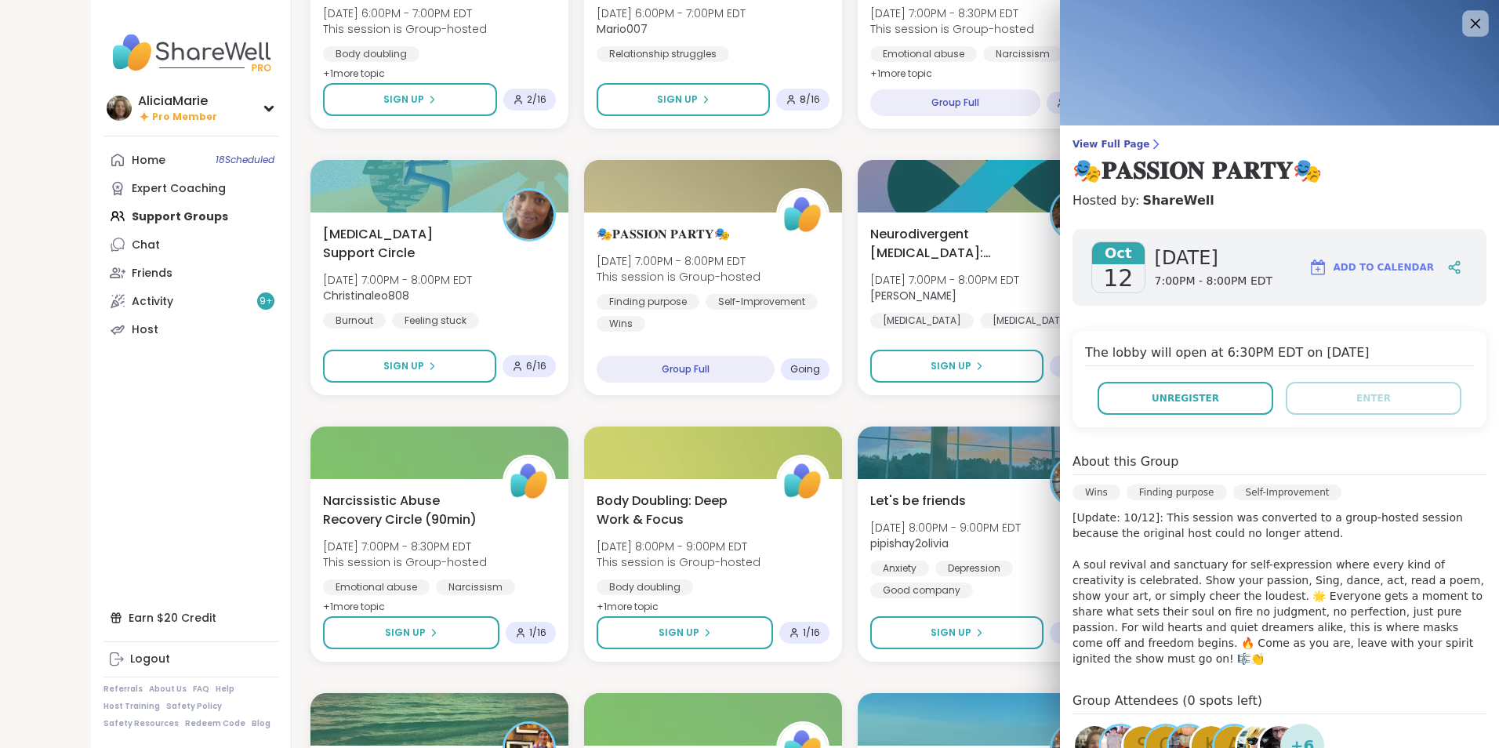
click at [1471, 24] on icon at bounding box center [1476, 24] width 10 height 10
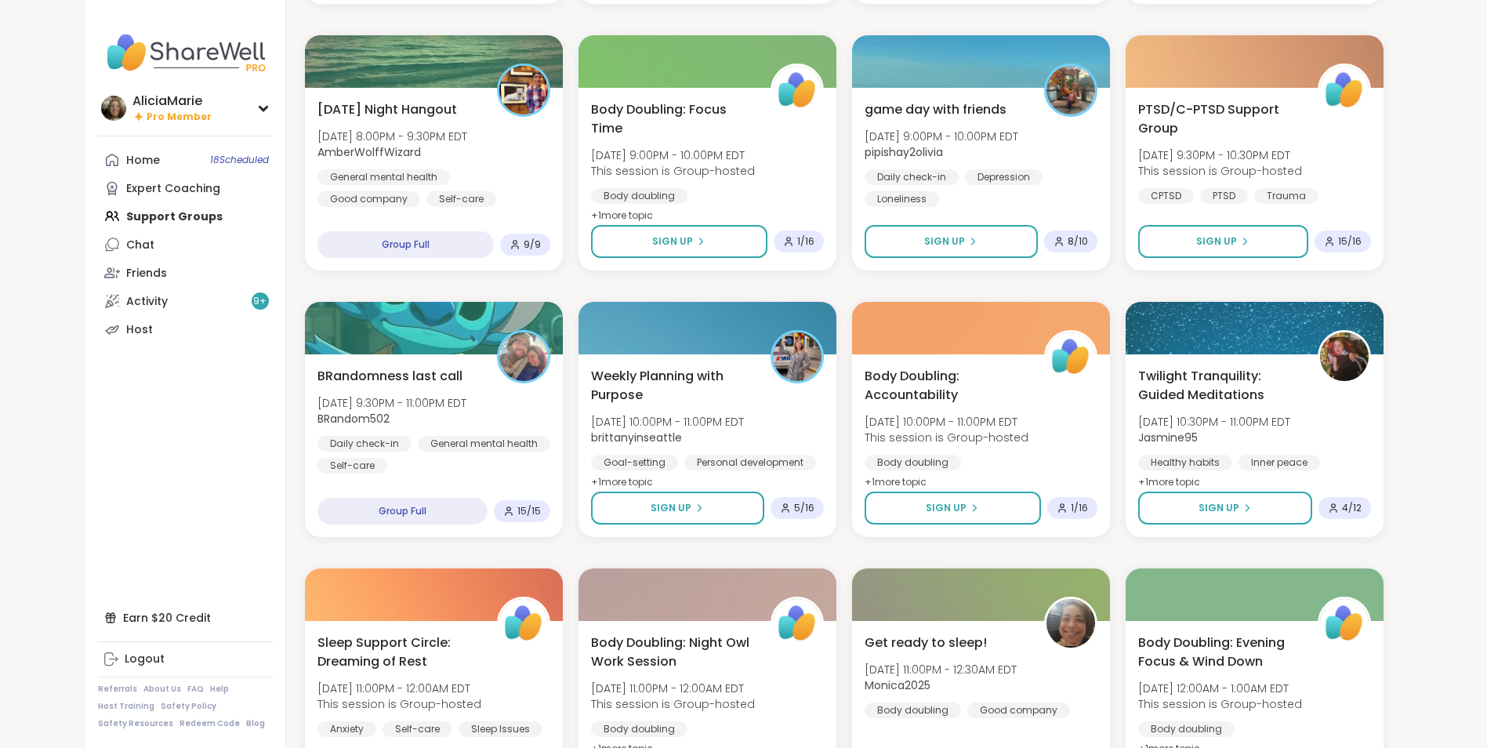
scroll to position [1886, 0]
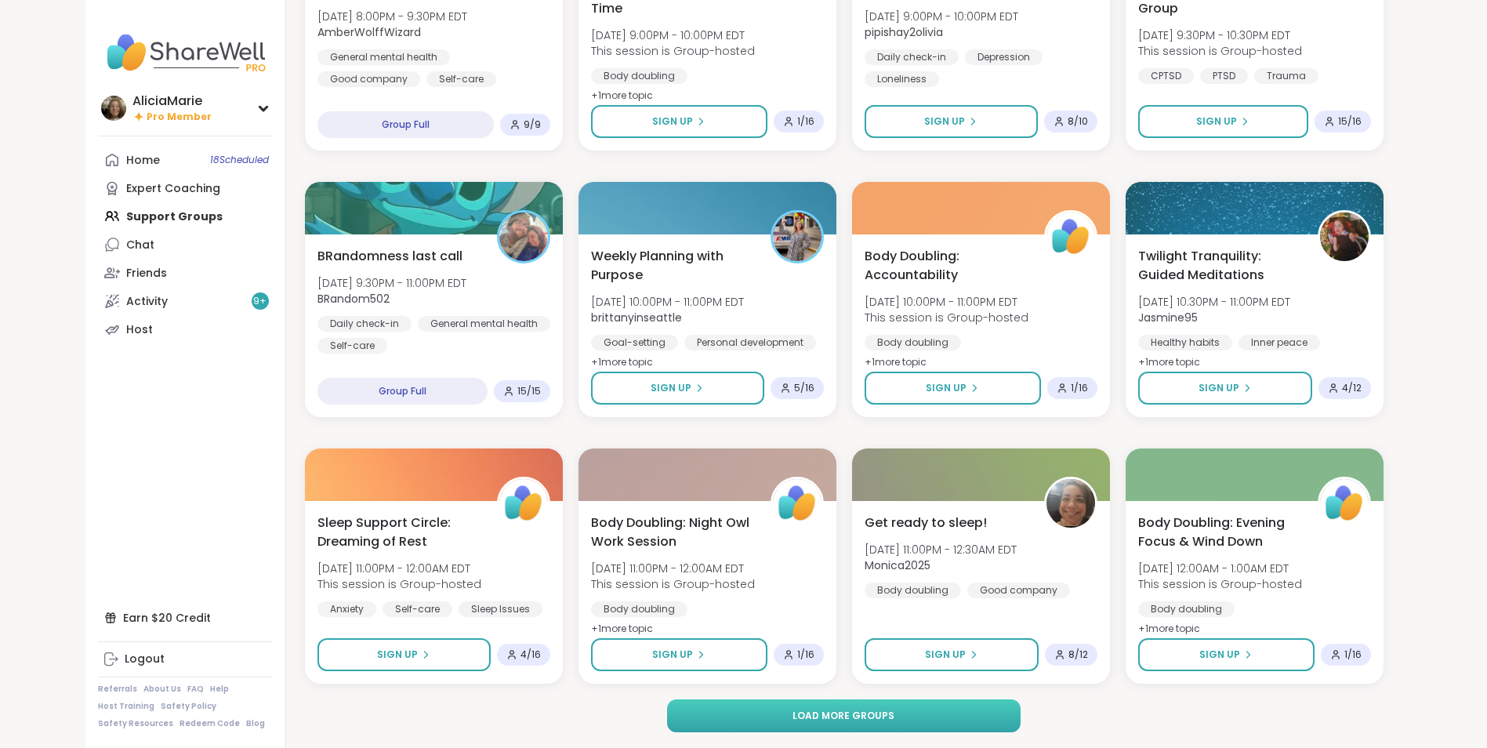
click at [942, 723] on button "Load more groups" at bounding box center [844, 715] width 354 height 33
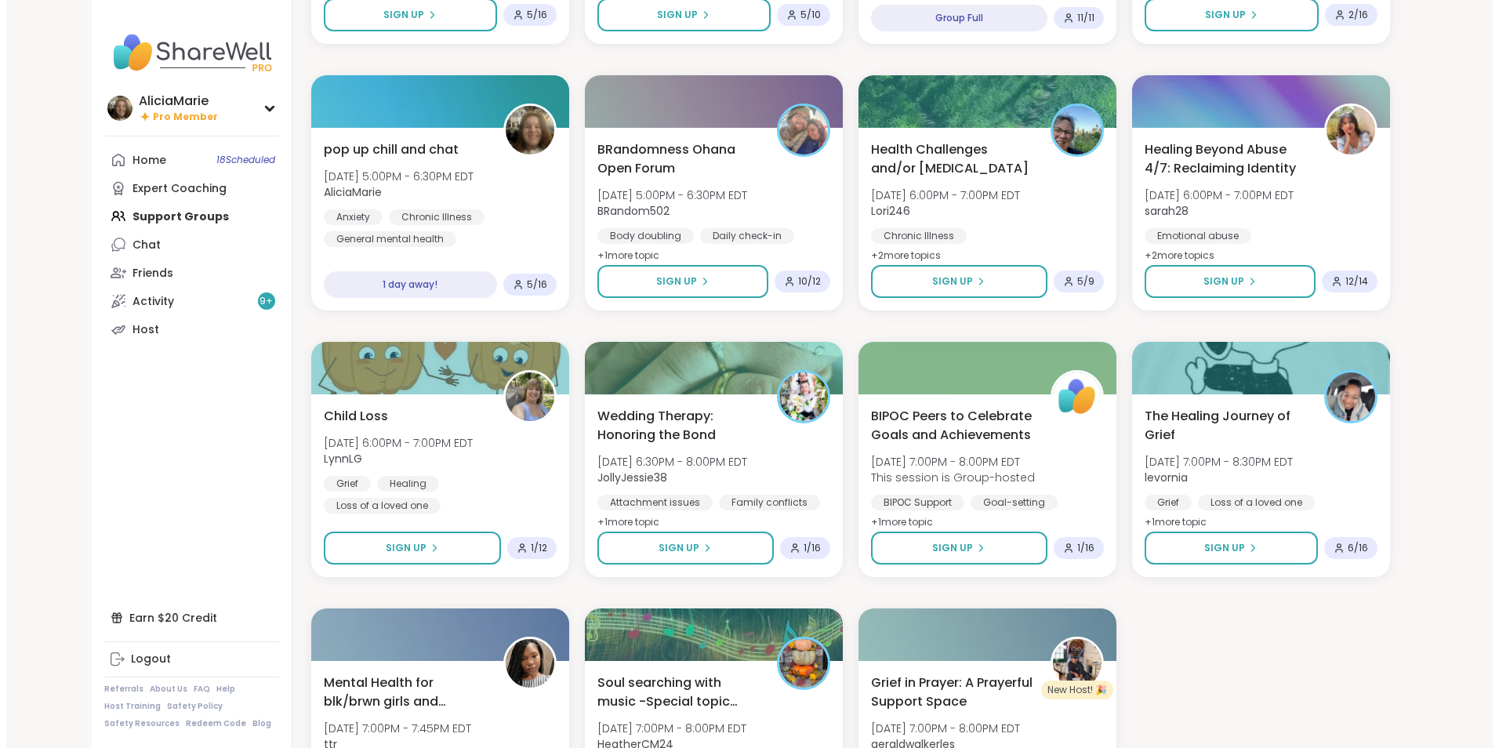
scroll to position [4131, 0]
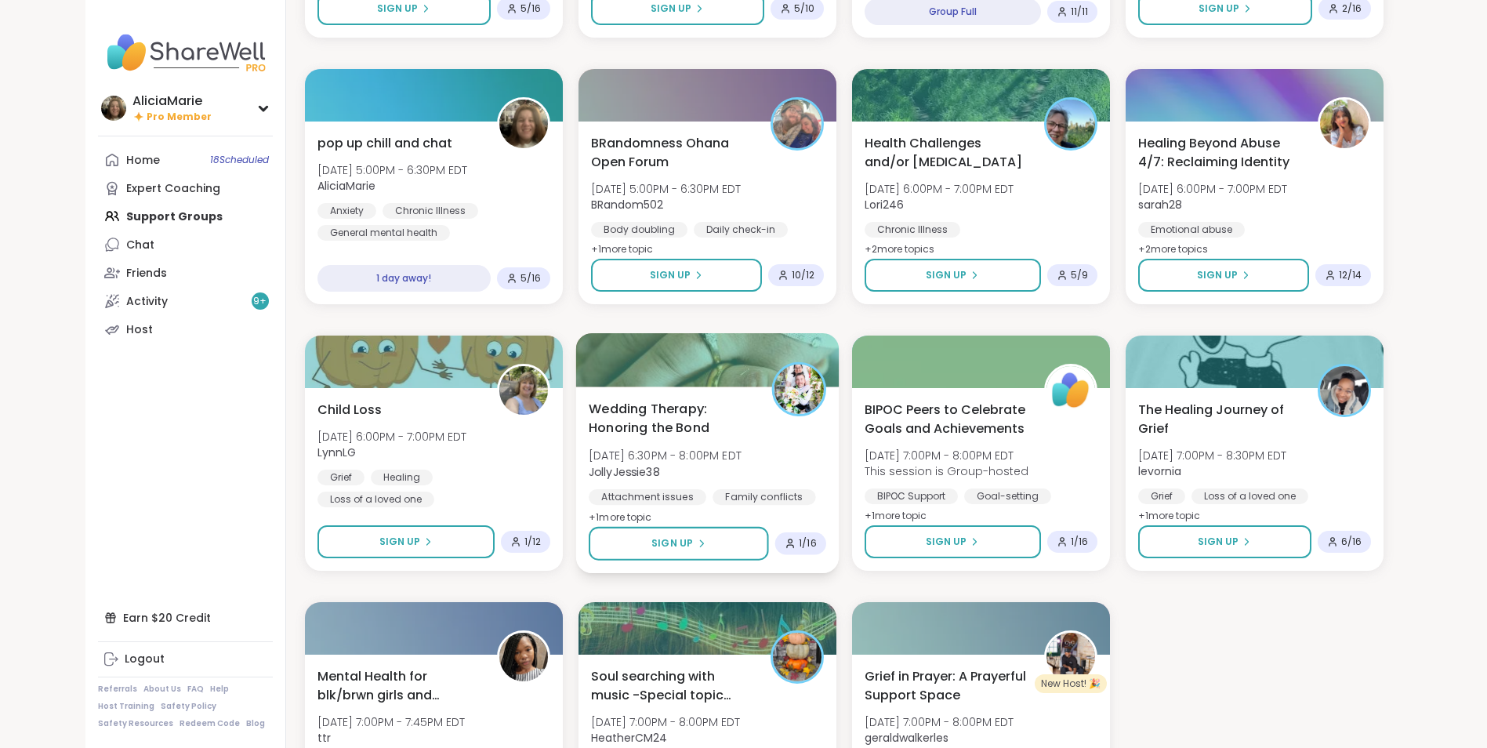
click at [801, 475] on div "Wedding Therapy: Honoring the Bond [DATE] 6:30PM - 8:00PM EDT JollyJessie38 Att…" at bounding box center [708, 463] width 238 height 128
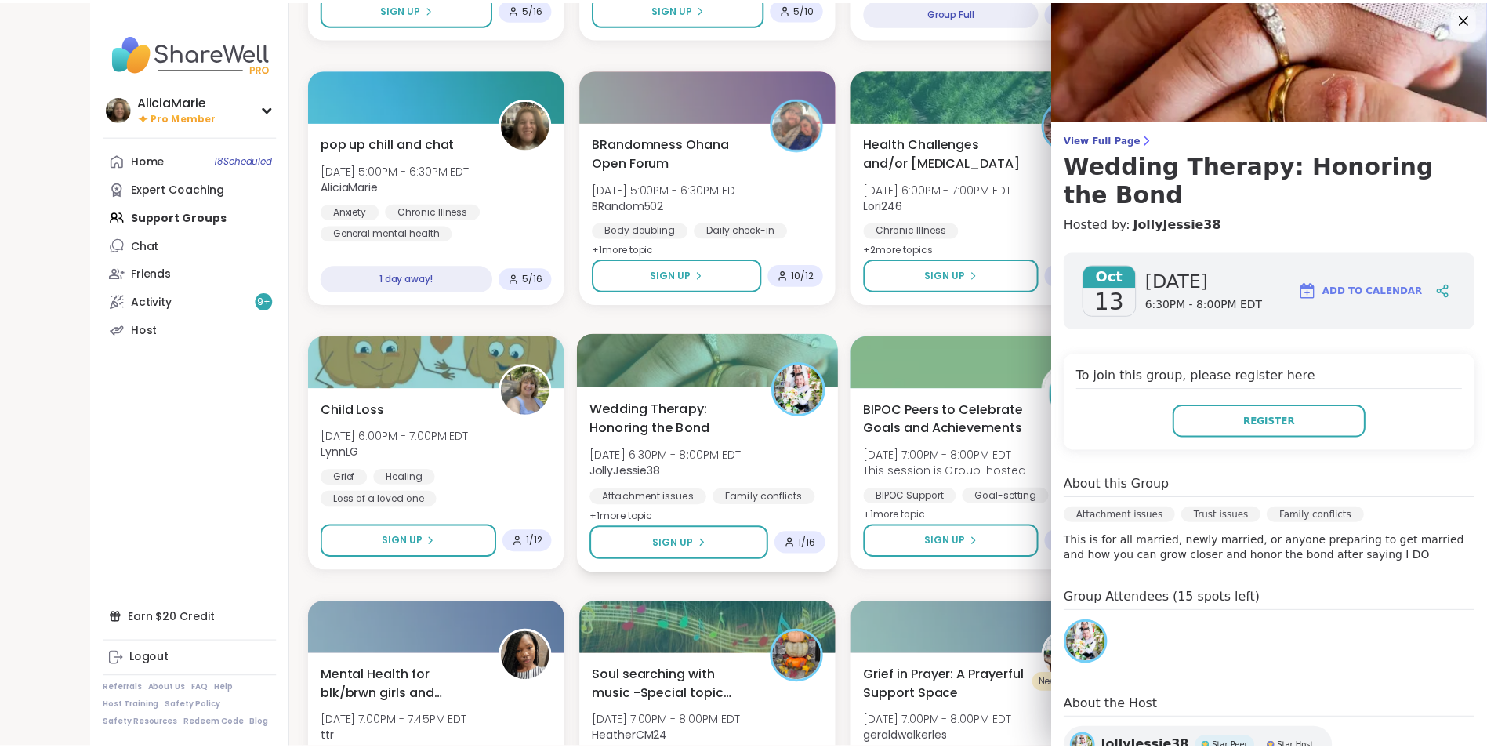
scroll to position [0, 0]
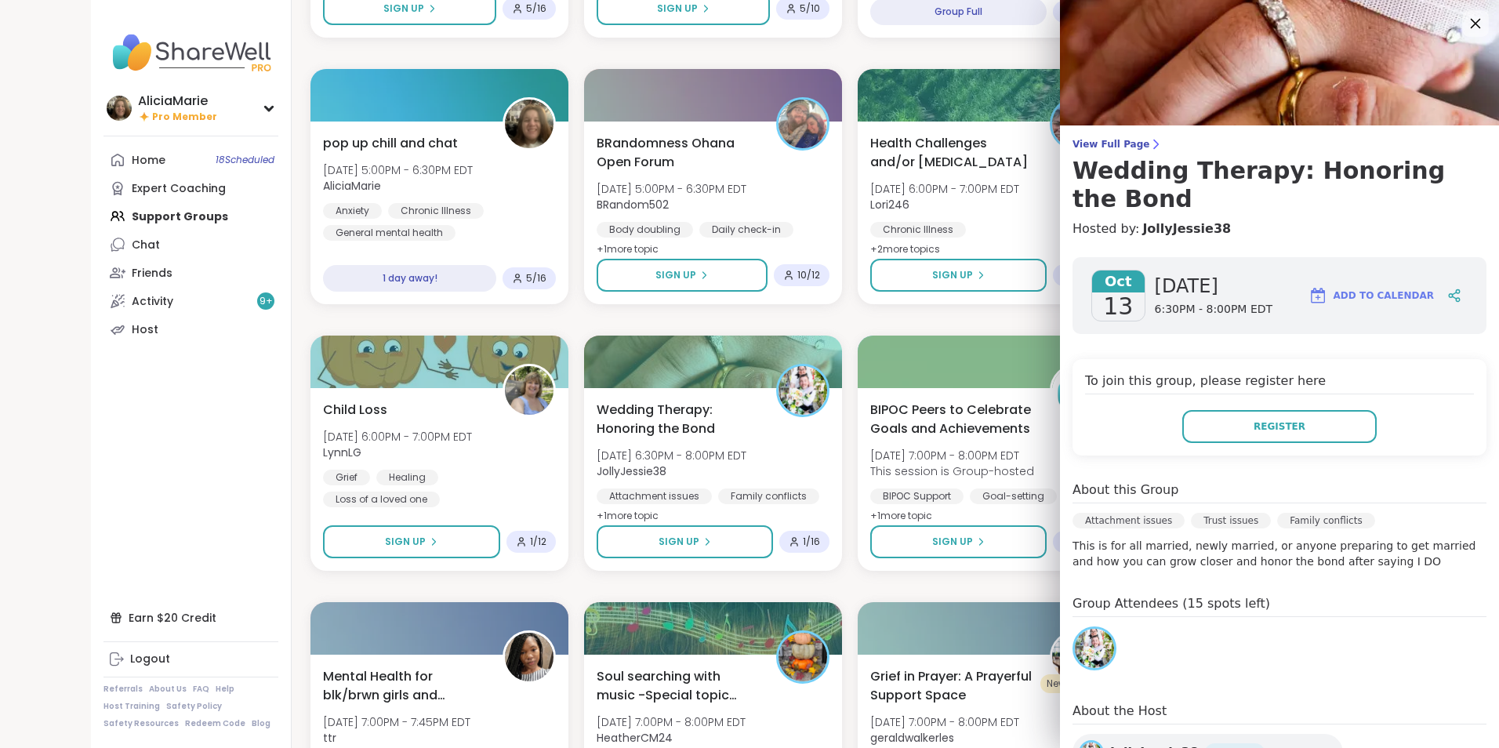
click at [1471, 24] on icon at bounding box center [1476, 24] width 10 height 10
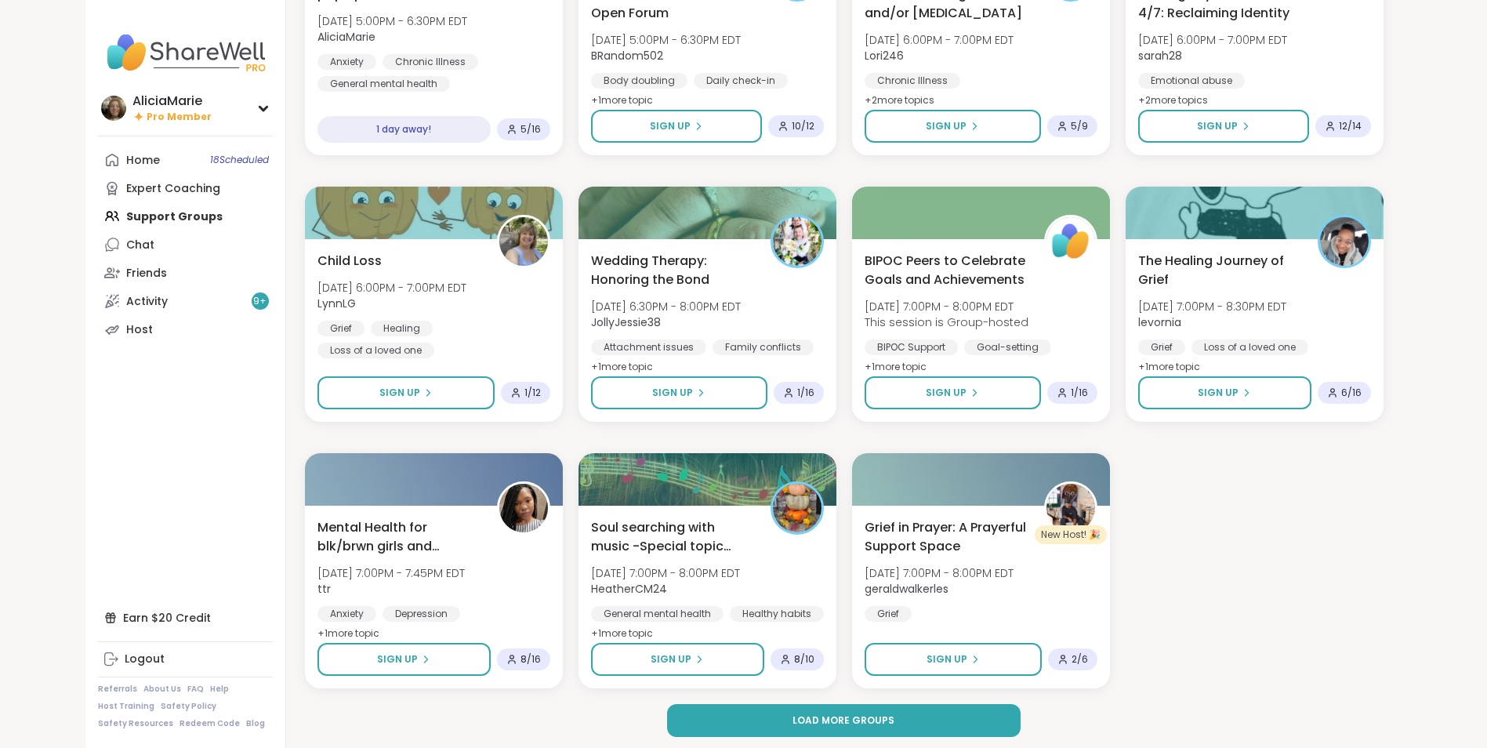
scroll to position [4285, 0]
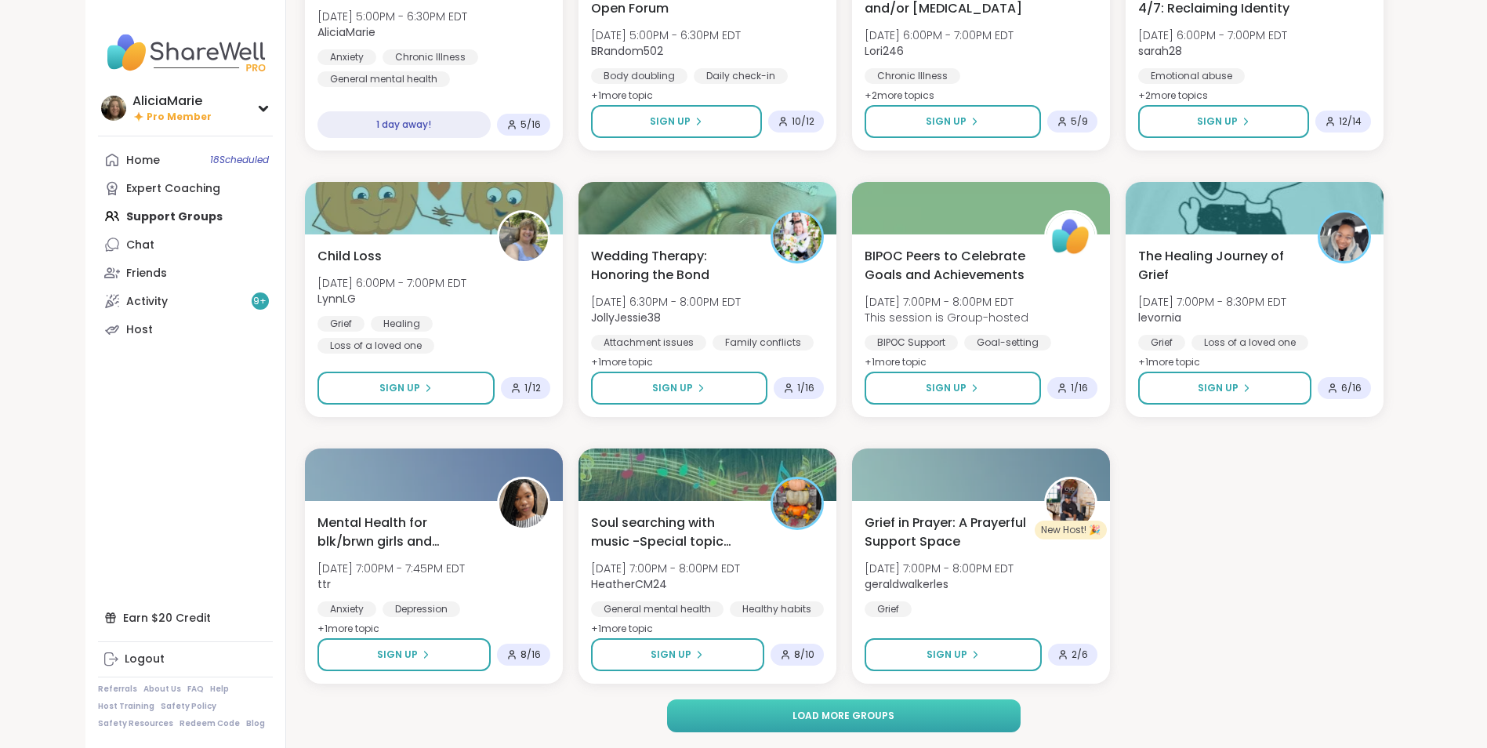
click at [921, 720] on button "Load more groups" at bounding box center [844, 715] width 354 height 33
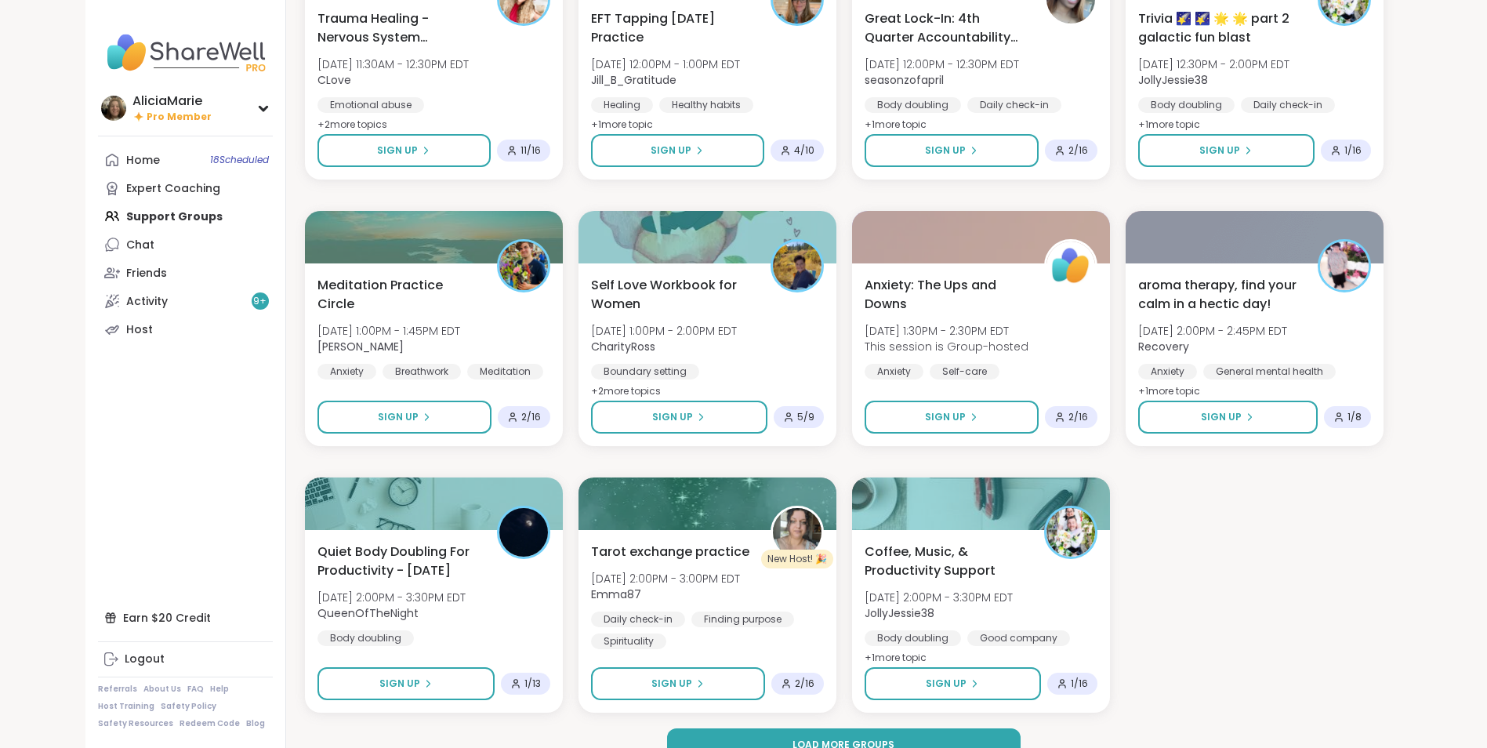
scroll to position [6684, 0]
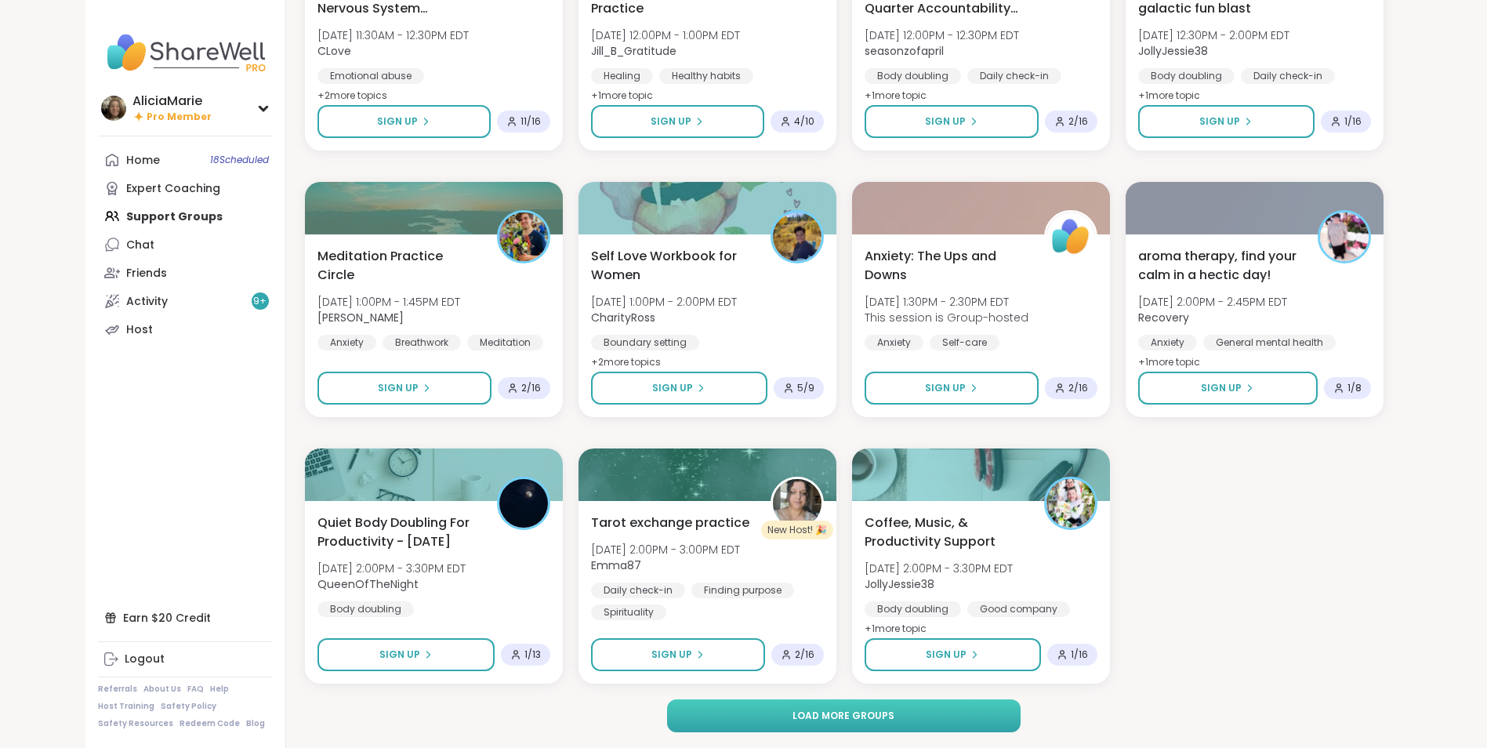
click at [941, 727] on button "Load more groups" at bounding box center [844, 715] width 354 height 33
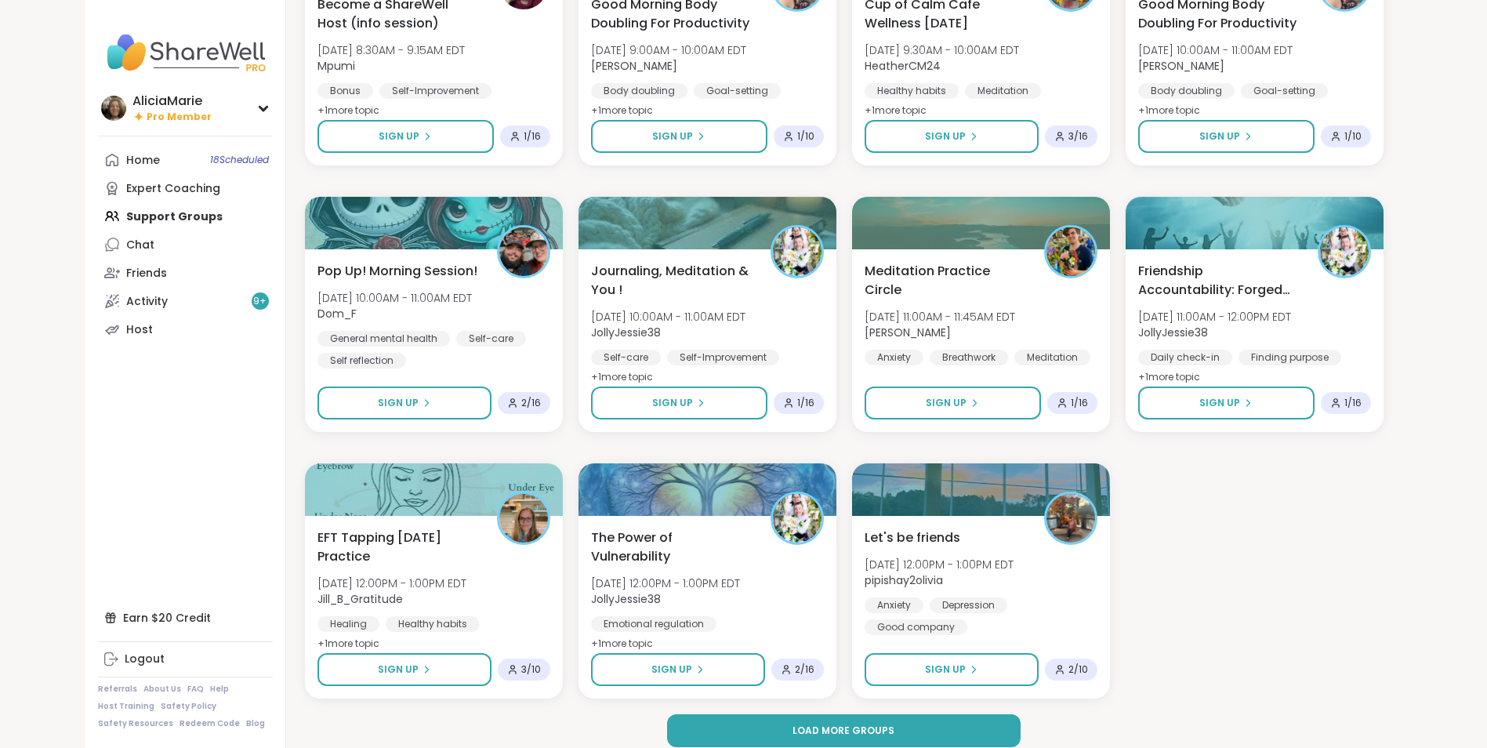
scroll to position [9084, 0]
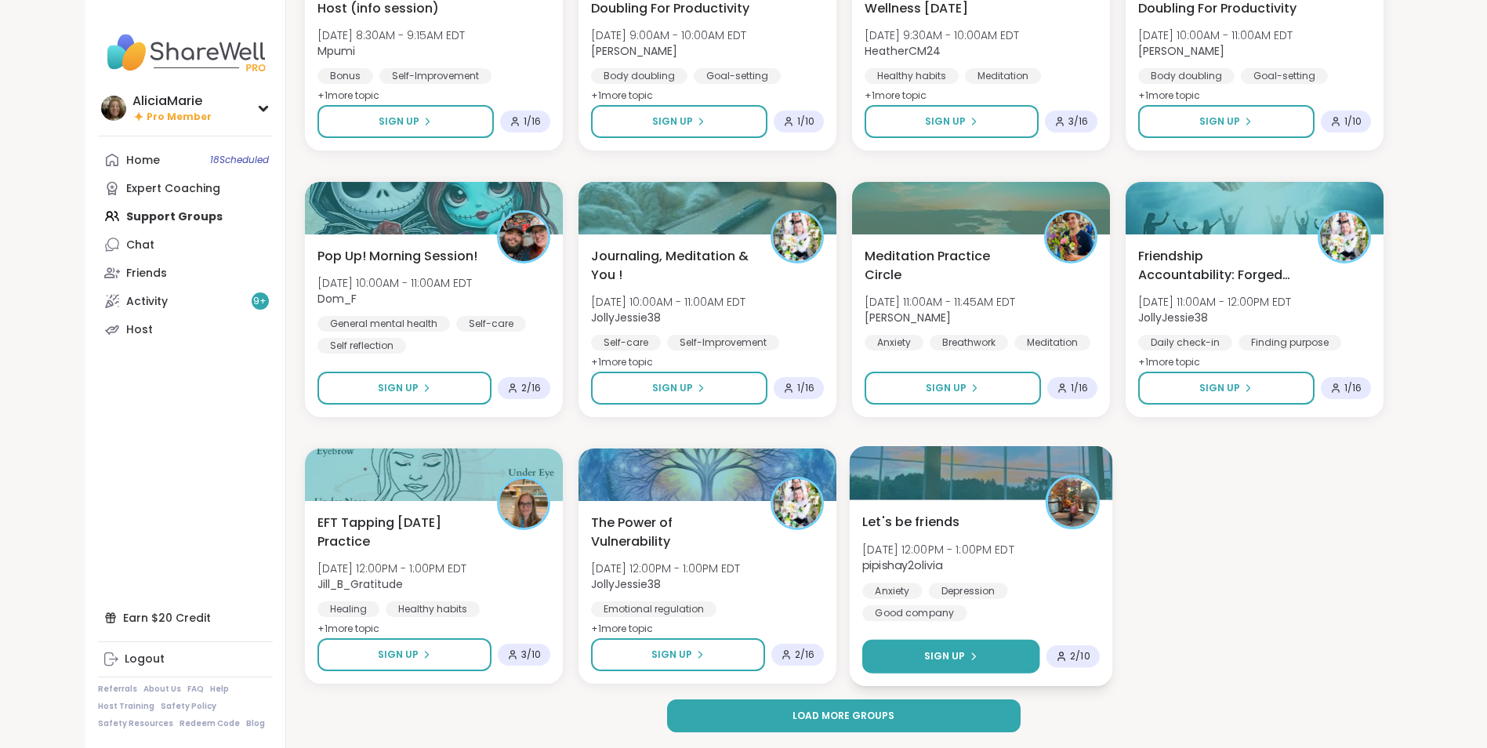
click at [961, 666] on button "Sign Up" at bounding box center [950, 657] width 177 height 34
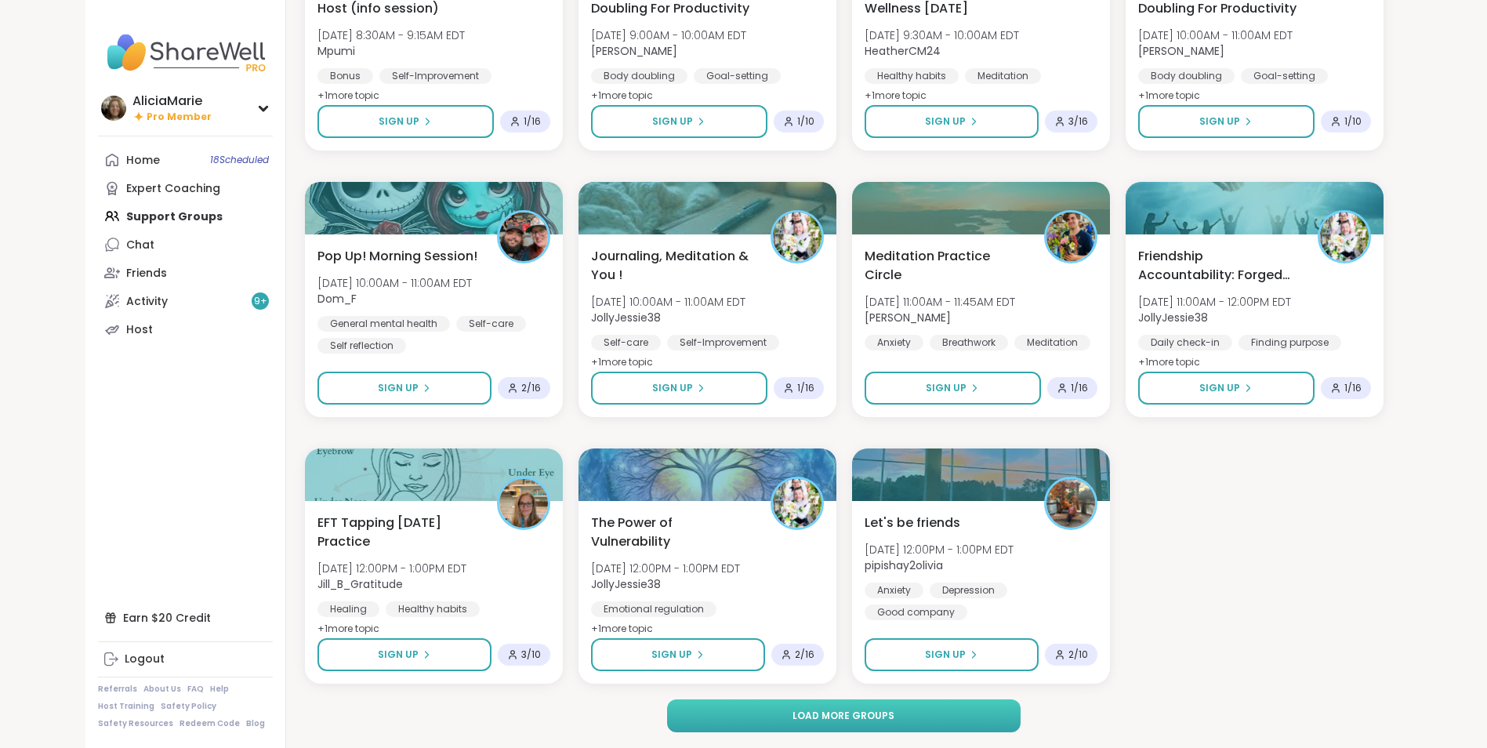
click at [960, 728] on button "Load more groups" at bounding box center [844, 715] width 354 height 33
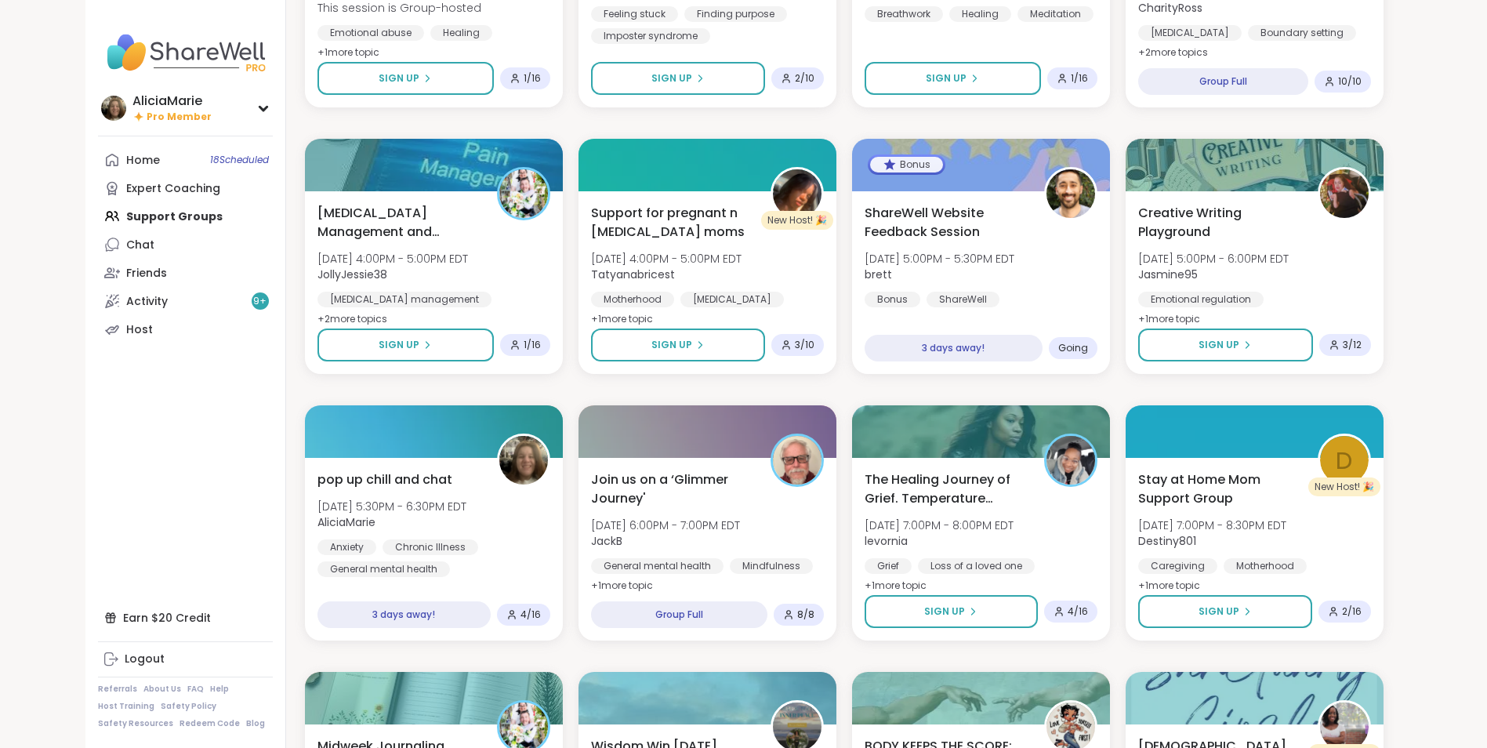
scroll to position [10459, 0]
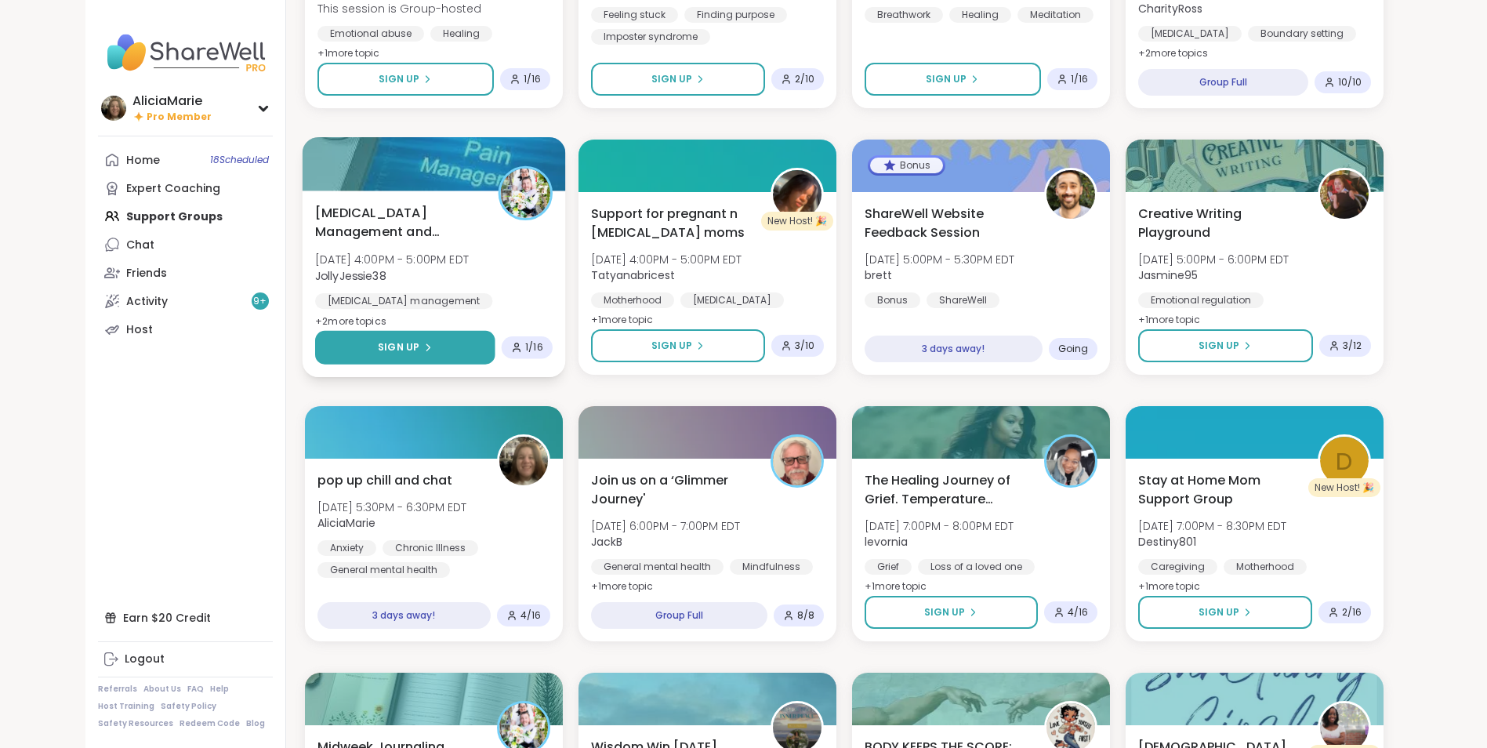
click at [332, 340] on button "Sign Up" at bounding box center [405, 348] width 180 height 34
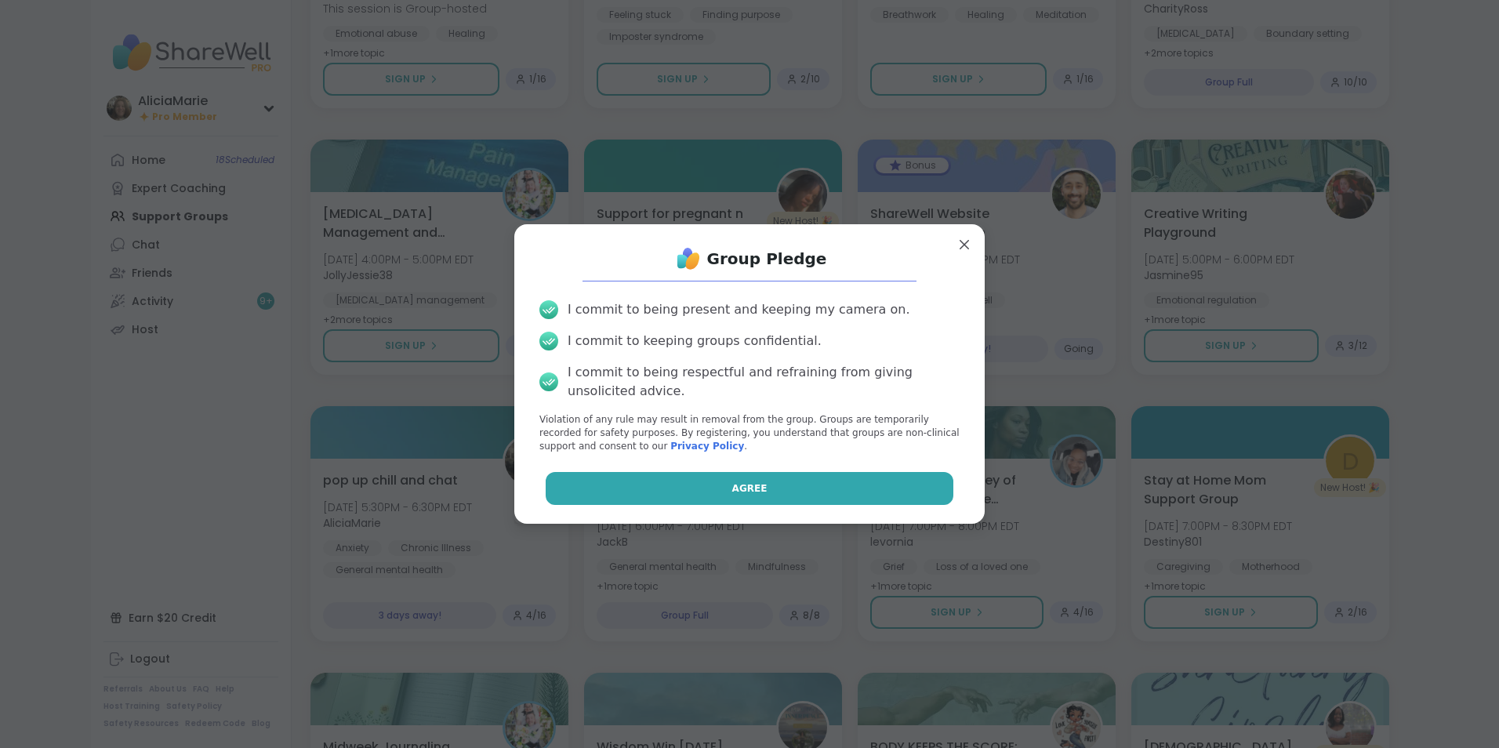
click at [594, 484] on button "Agree" at bounding box center [750, 488] width 409 height 33
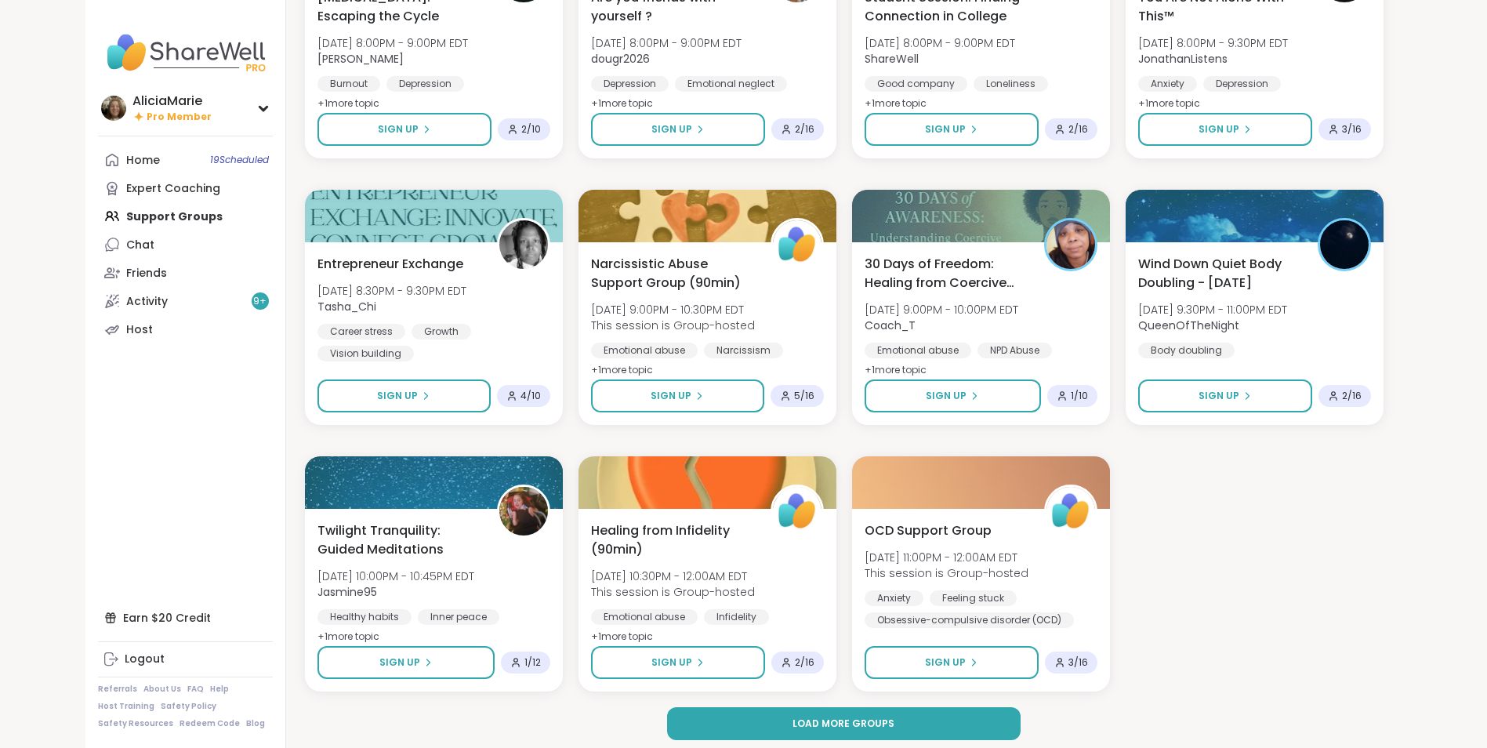
scroll to position [11483, 0]
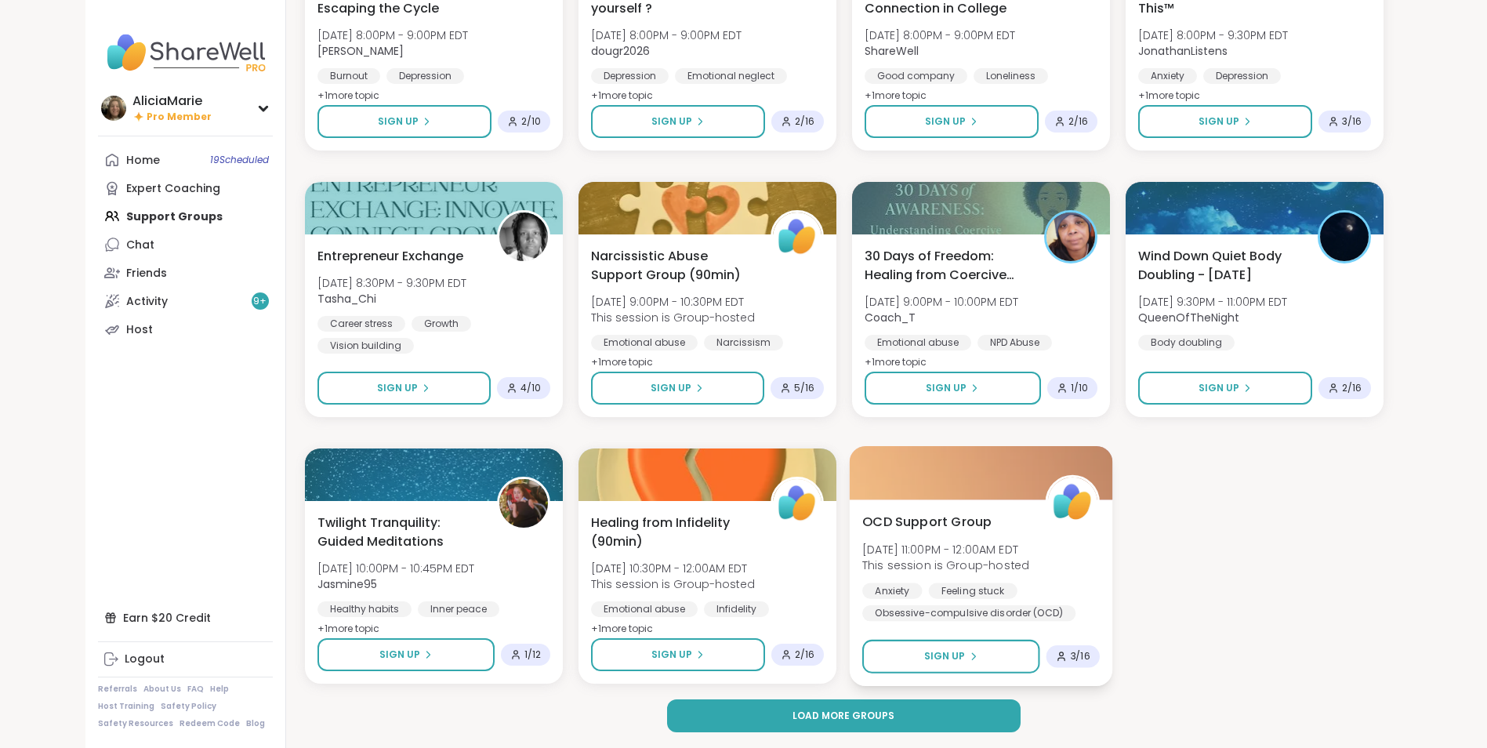
click at [950, 683] on div "OCD Support Group [DATE] 11:00PM - 12:00AM EDT This session is Group-hosted Anx…" at bounding box center [980, 592] width 263 height 187
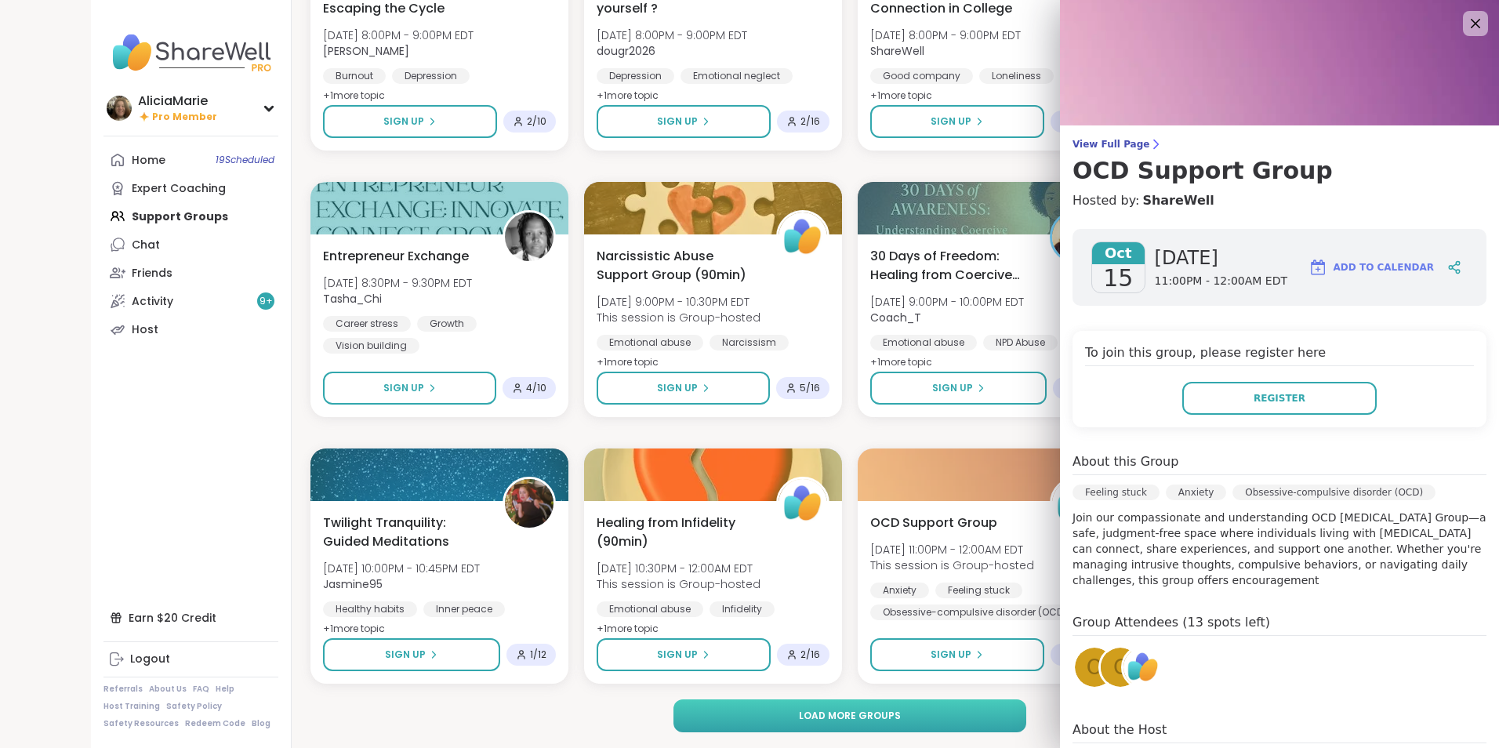
click at [935, 726] on button "Load more groups" at bounding box center [851, 715] width 354 height 33
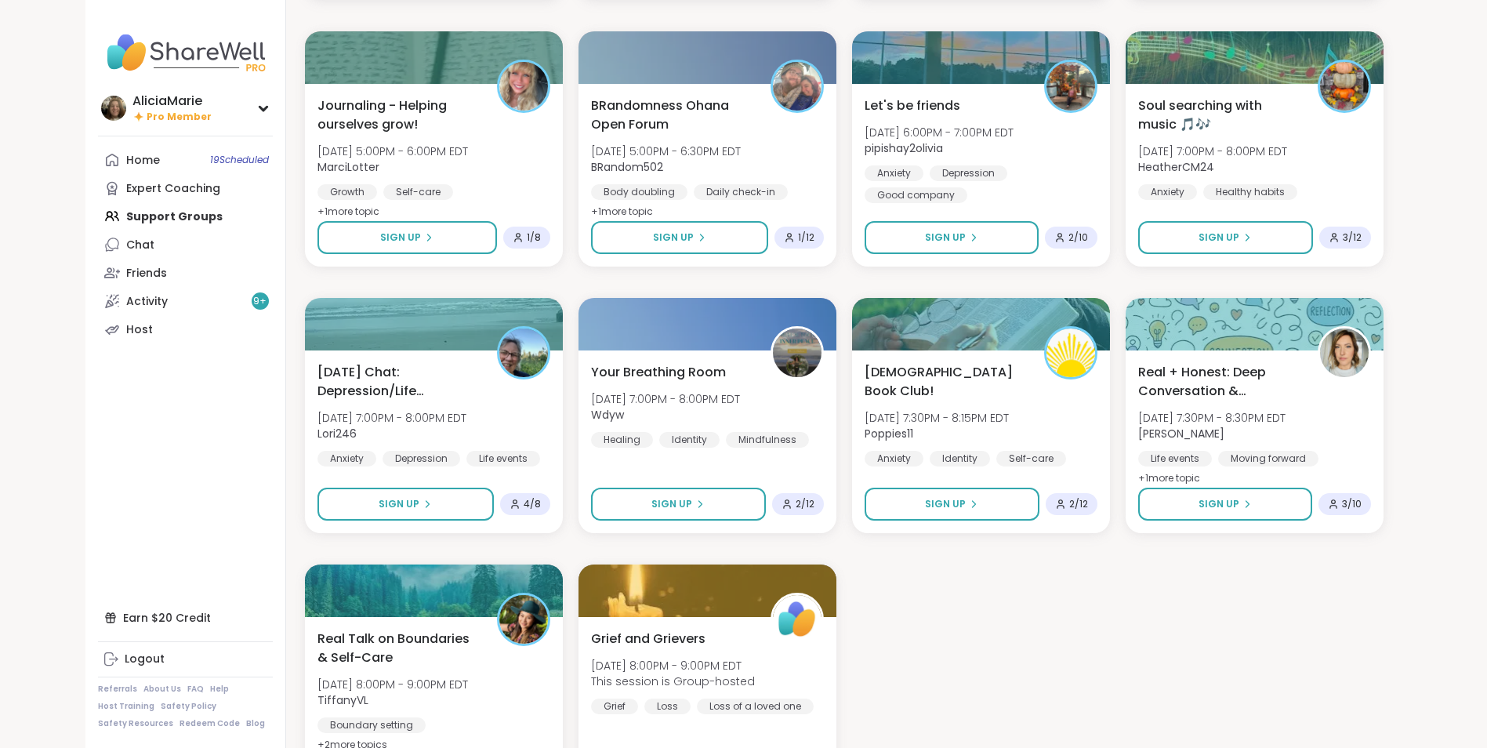
scroll to position [13882, 0]
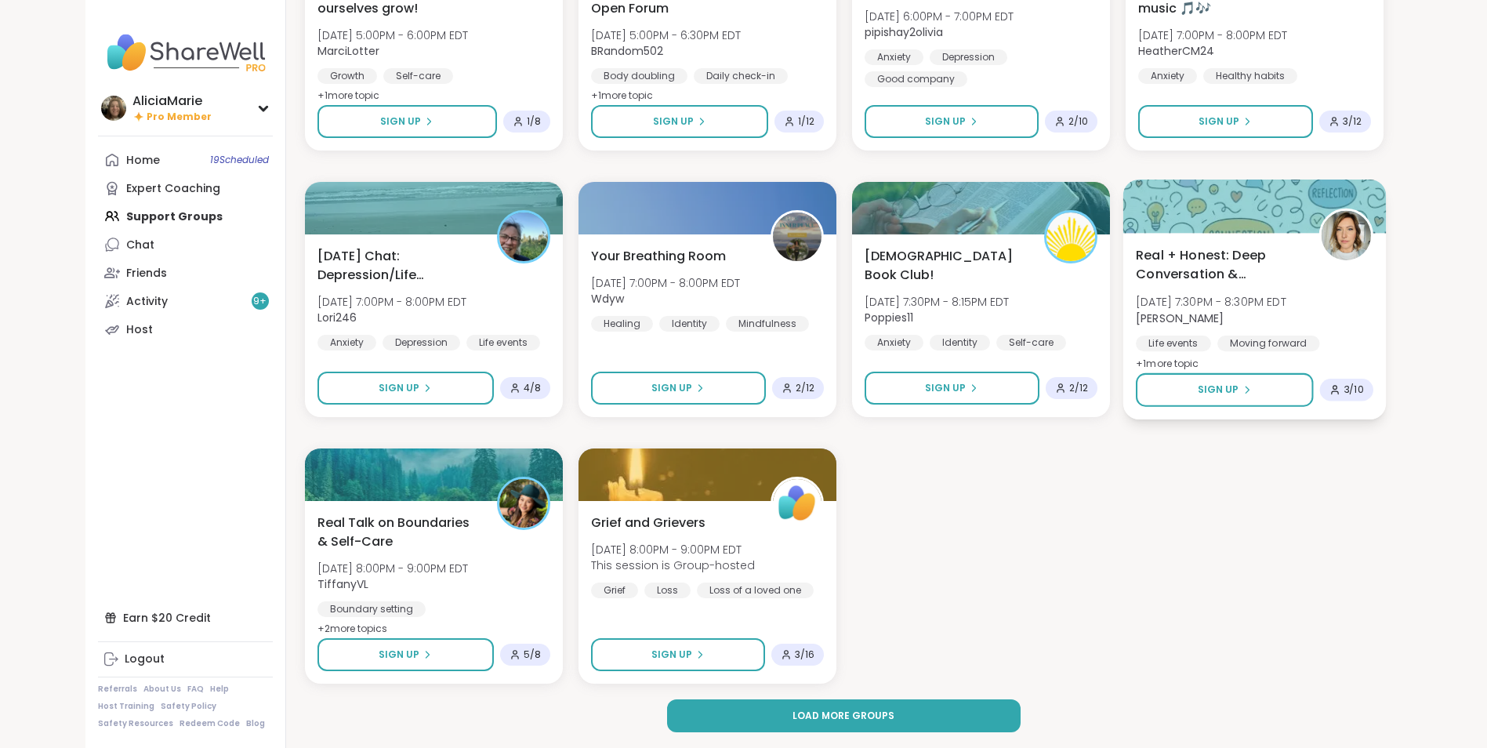
click at [1349, 412] on div "Real + Honest: Deep Conversation & Connection [DATE] 7:30PM - 8:30PM EDT [PERSO…" at bounding box center [1254, 326] width 263 height 187
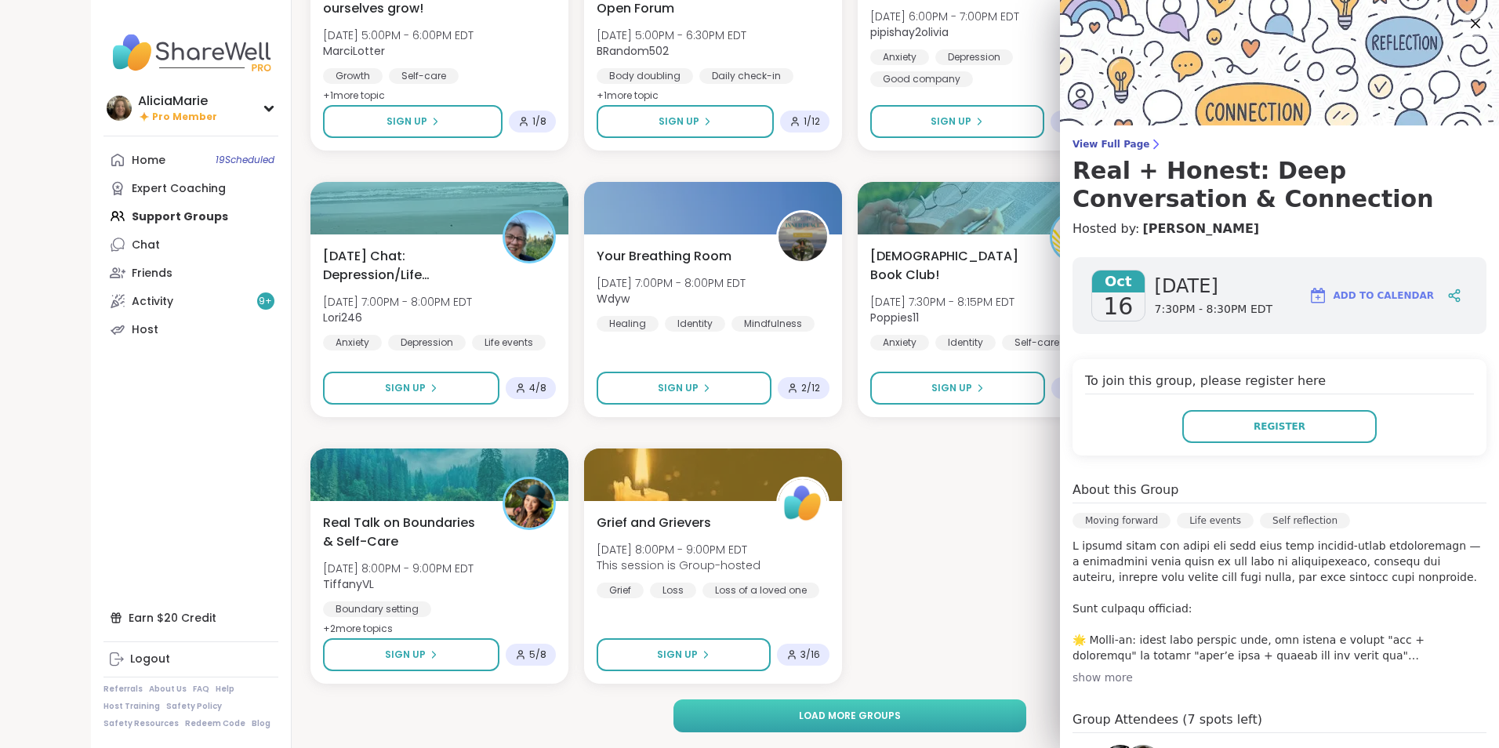
click at [938, 719] on button "Load more groups" at bounding box center [851, 715] width 354 height 33
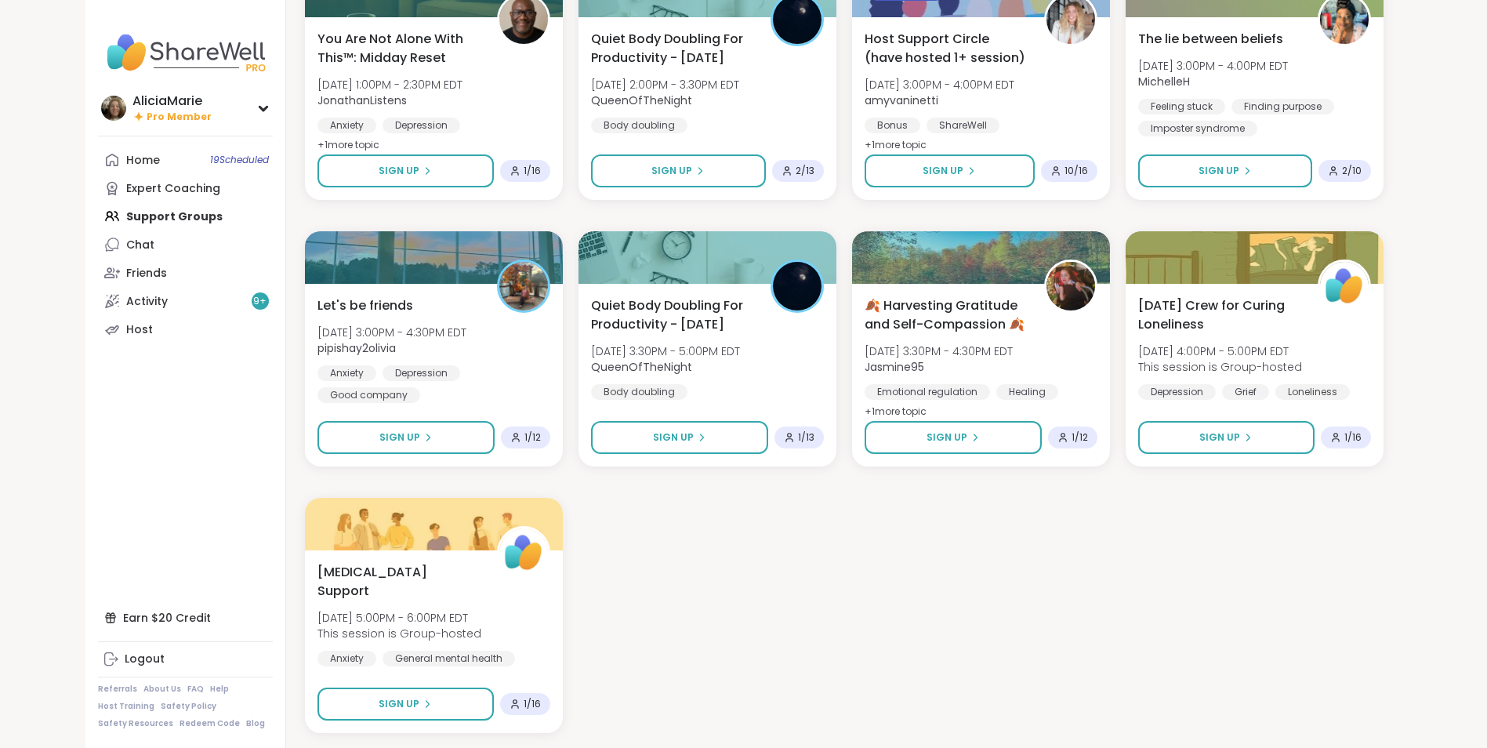
scroll to position [16281, 0]
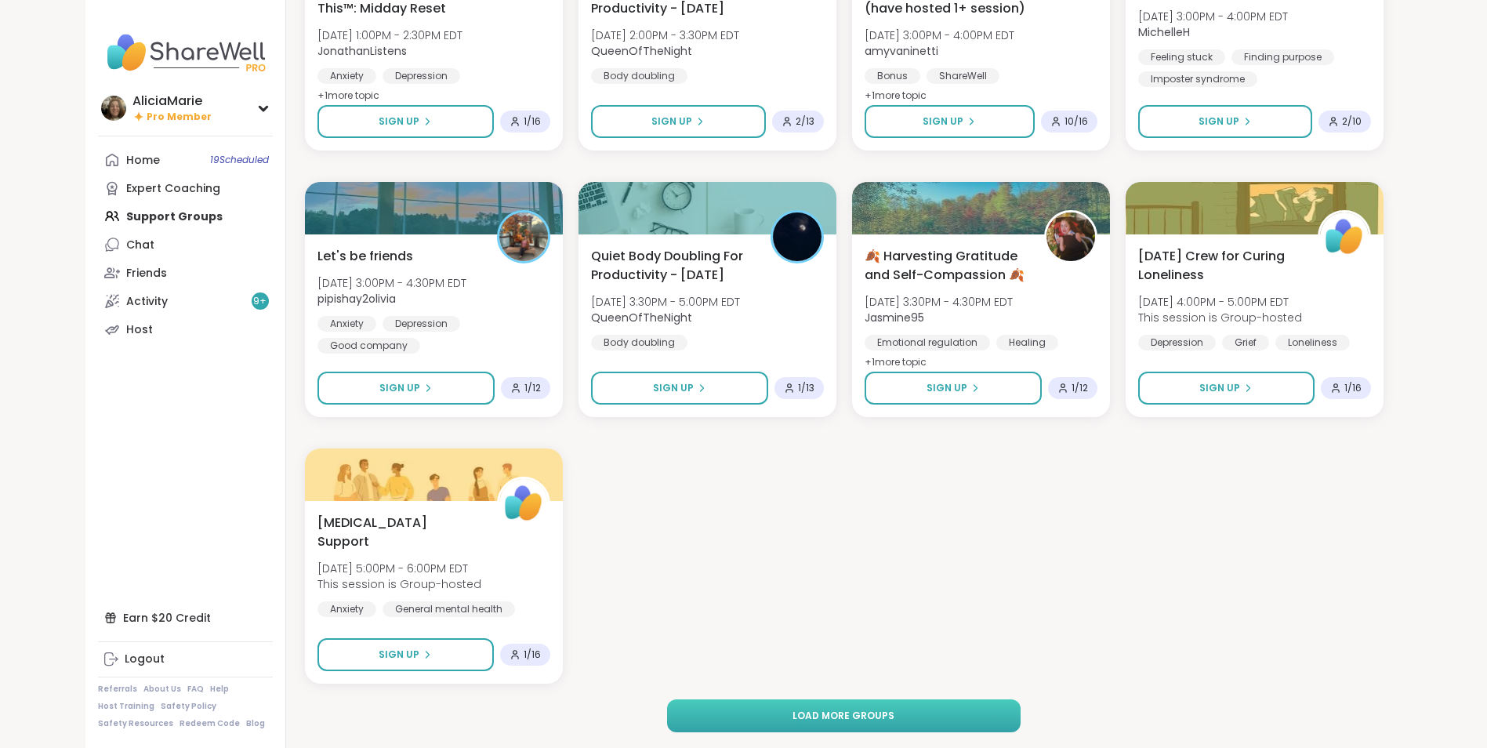
click at [939, 703] on button "Load more groups" at bounding box center [844, 715] width 354 height 33
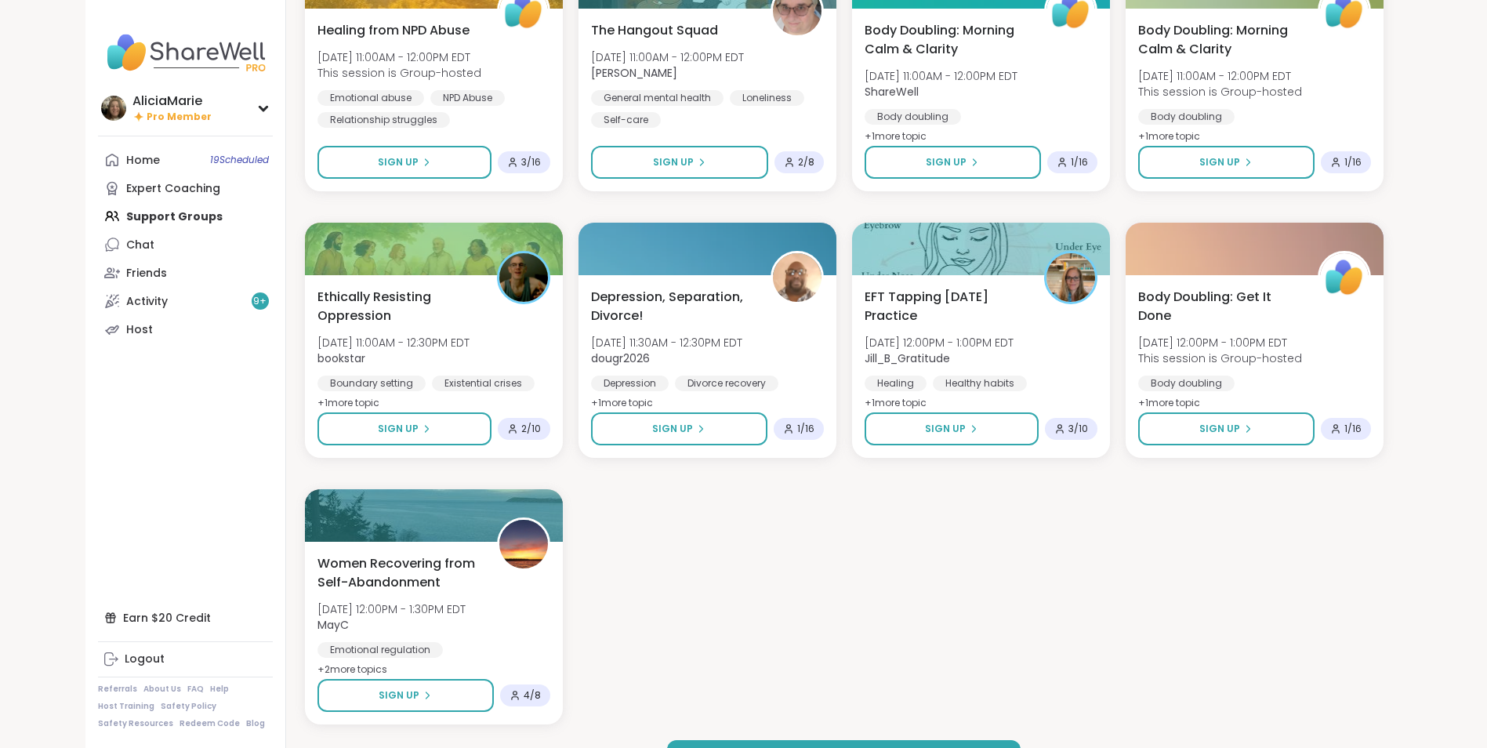
scroll to position [18681, 0]
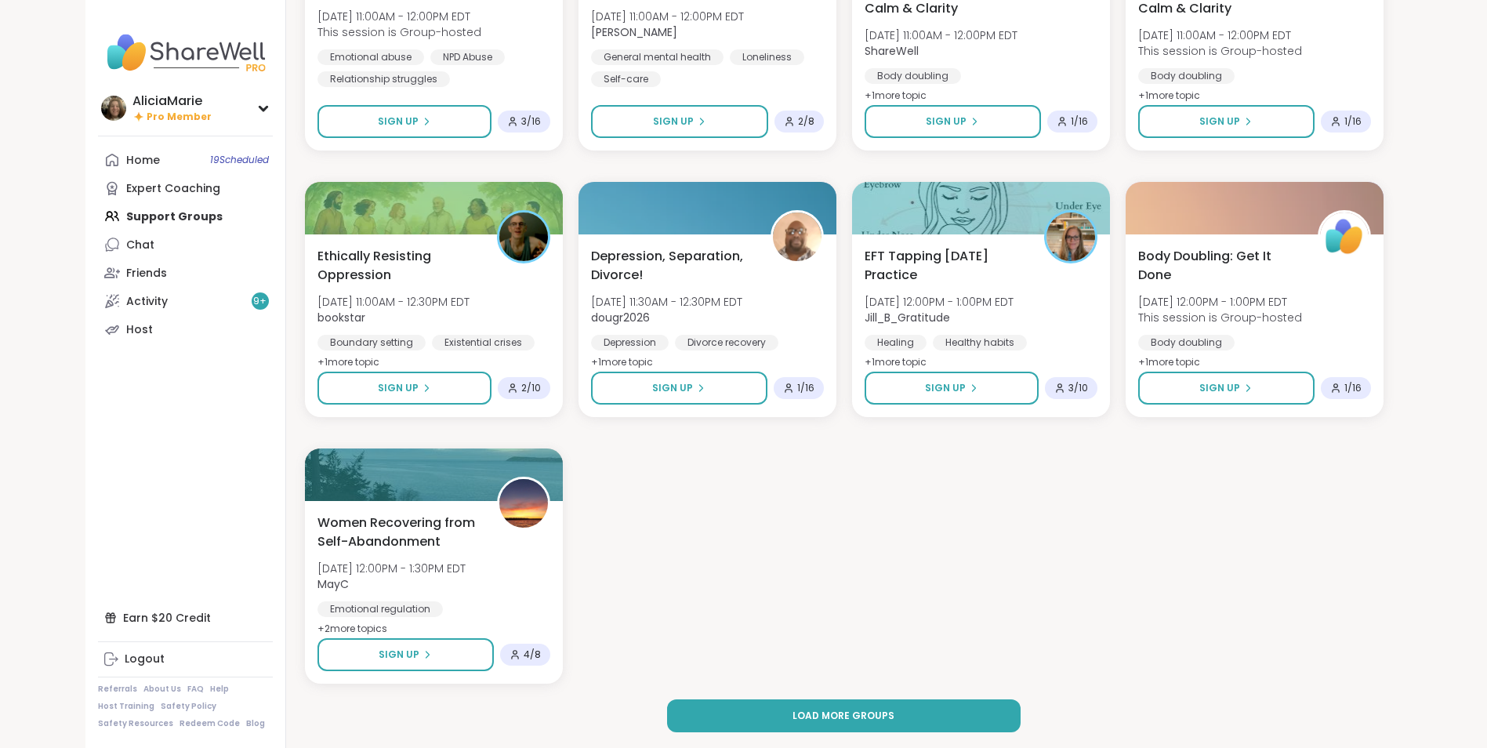
click at [951, 710] on button "Load more groups" at bounding box center [844, 715] width 354 height 33
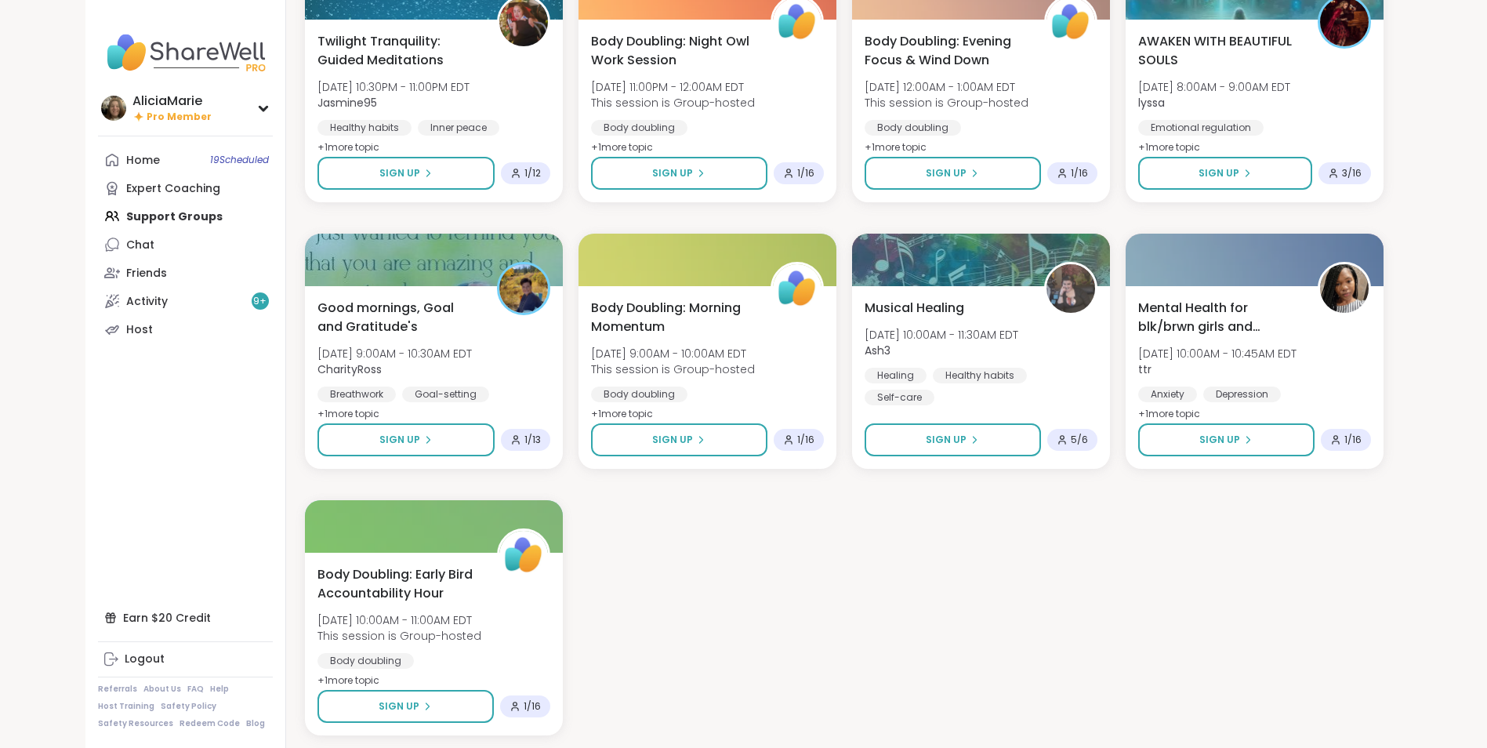
scroll to position [21010, 0]
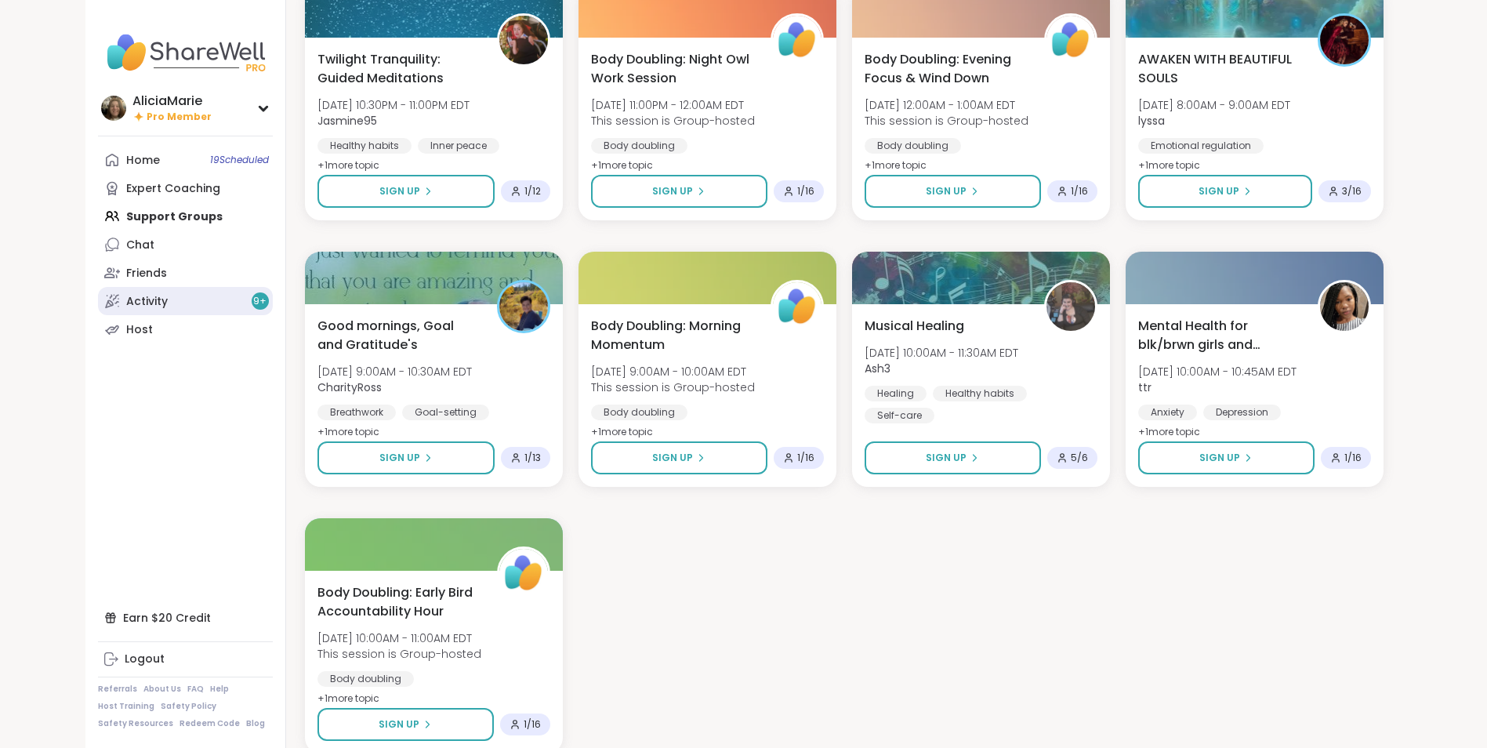
click at [132, 304] on div "Activity 9 +" at bounding box center [147, 302] width 42 height 16
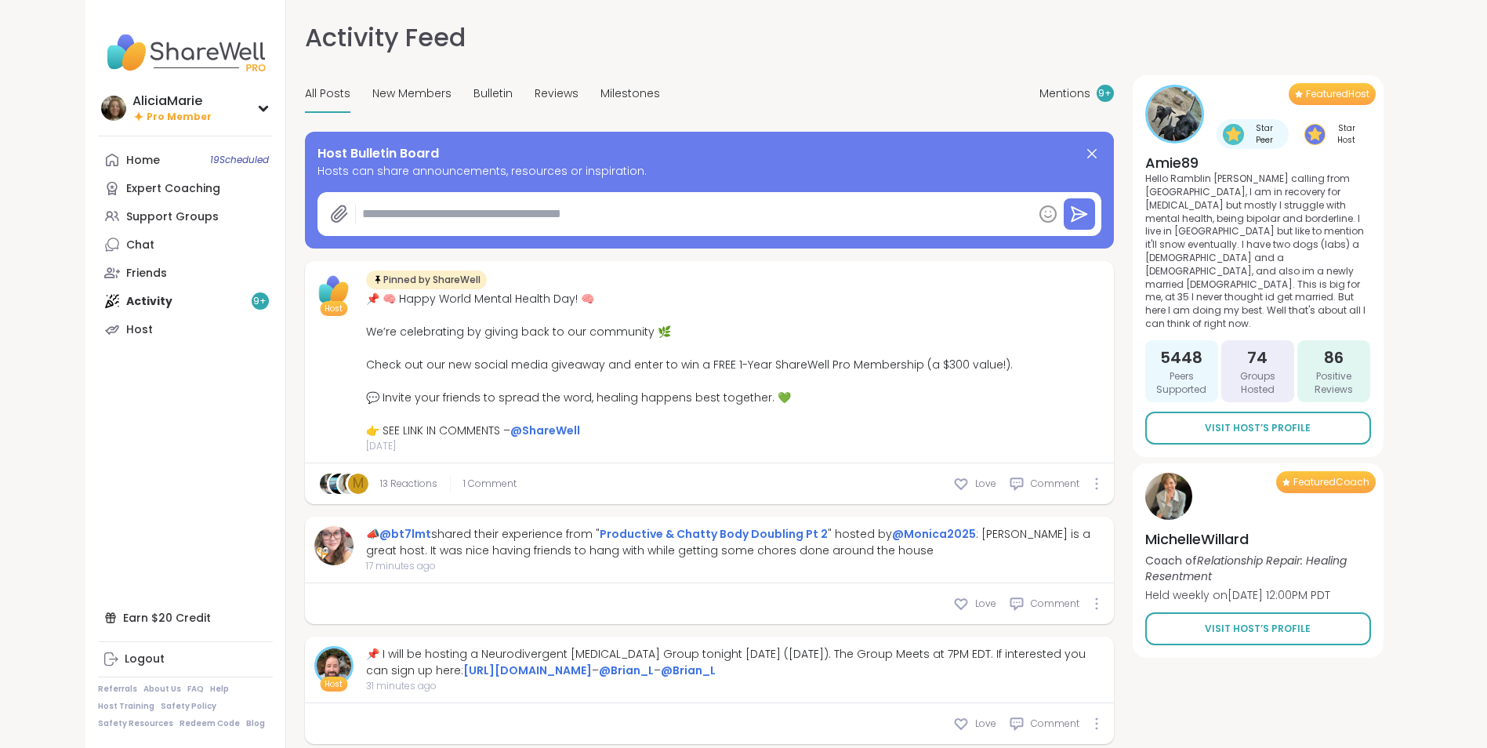
type textarea "*"
